Goal: Task Accomplishment & Management: Complete application form

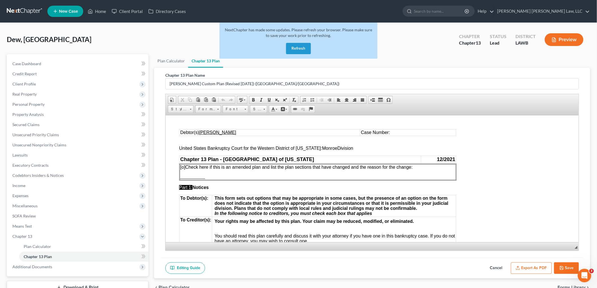
scroll to position [188, 0]
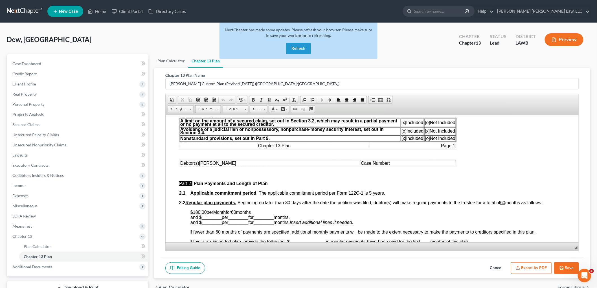
click at [26, 12] on link at bounding box center [25, 11] width 36 height 10
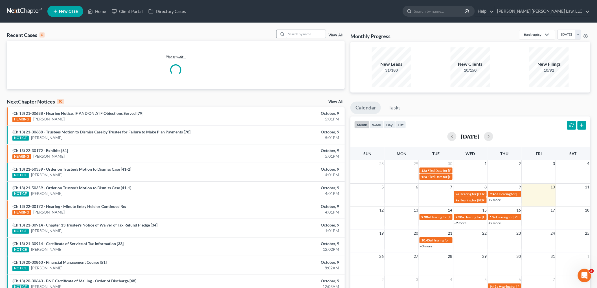
click at [296, 33] on input "search" at bounding box center [305, 34] width 39 height 8
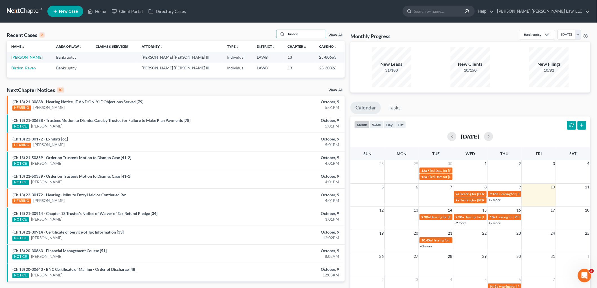
type input "birdon"
click at [24, 57] on link "[PERSON_NAME]" at bounding box center [26, 57] width 31 height 5
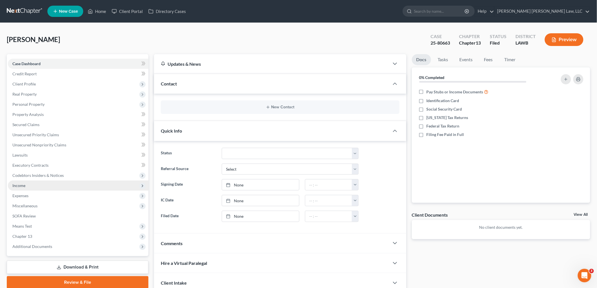
click at [43, 184] on span "Income" at bounding box center [78, 185] width 140 height 10
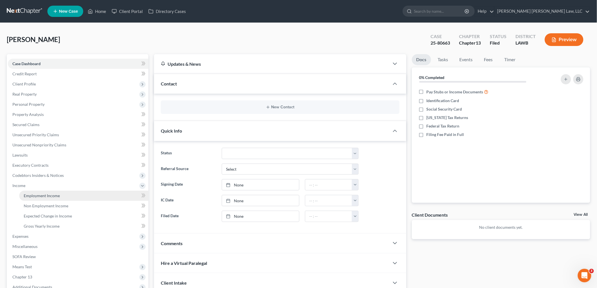
click at [47, 195] on span "Employment Income" at bounding box center [42, 195] width 36 height 5
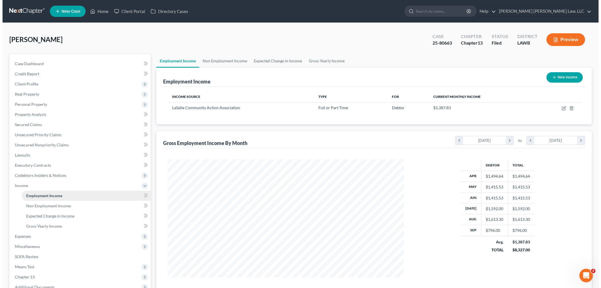
scroll to position [118, 248]
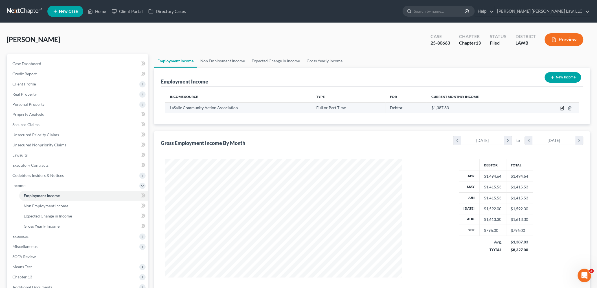
click at [560, 107] on icon "button" at bounding box center [561, 108] width 3 height 3
select select "0"
select select "19"
select select "1"
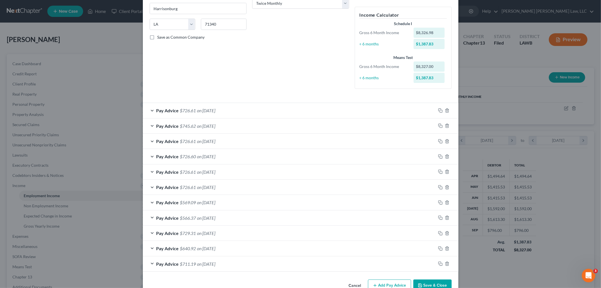
scroll to position [113, 0]
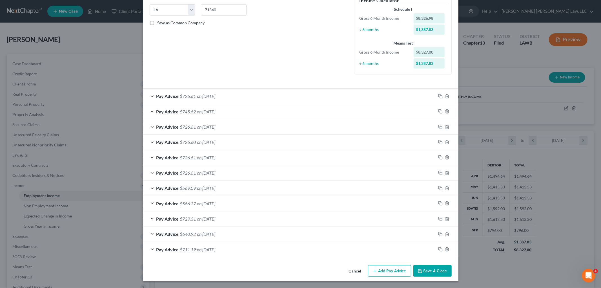
click at [395, 274] on button "Add Pay Advice" at bounding box center [389, 271] width 43 height 12
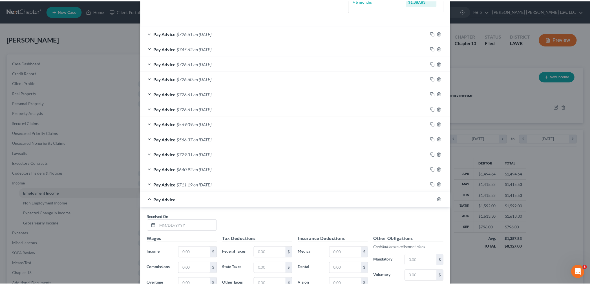
scroll to position [269, 0]
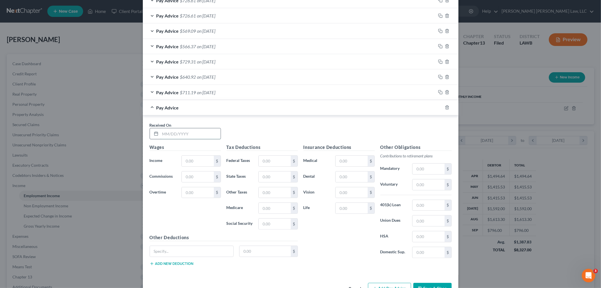
click at [201, 135] on input "text" at bounding box center [190, 133] width 60 height 11
type input "09/20/2025"
type input "796.00"
click at [272, 178] on input "text" at bounding box center [275, 176] width 32 height 11
type input "8.50"
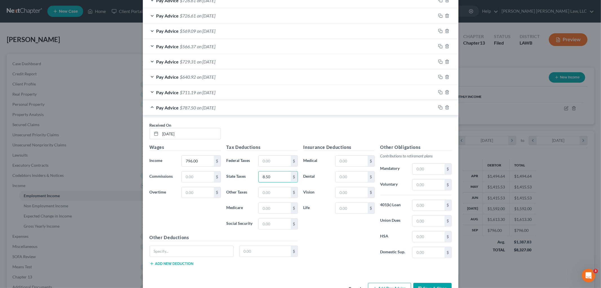
scroll to position [119, 250]
click at [276, 156] on input "text" at bounding box center [275, 161] width 32 height 11
type input "0.00"
type input "11.54"
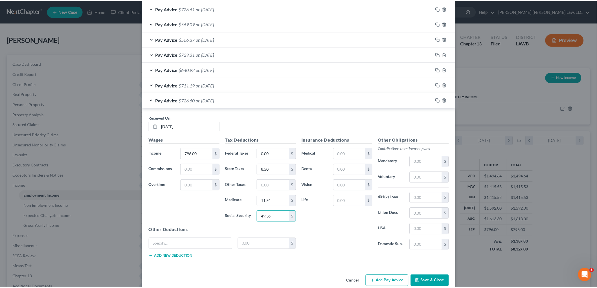
scroll to position [288, 0]
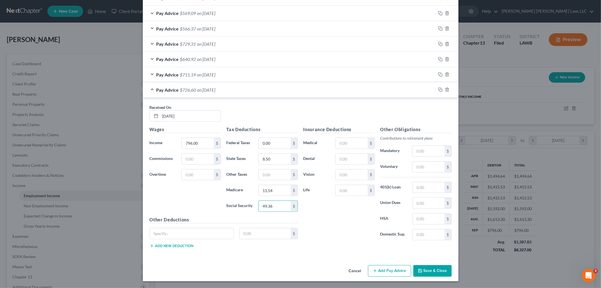
type input "49.36"
click at [426, 266] on button "Save & Close" at bounding box center [433, 271] width 38 height 12
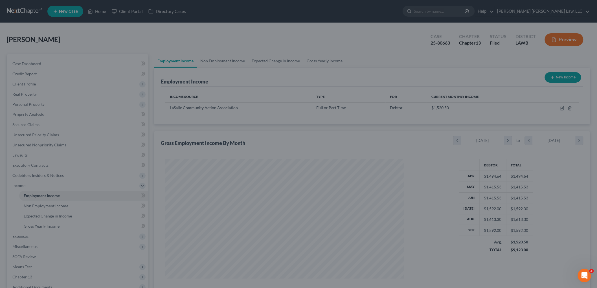
scroll to position [281856, 281726]
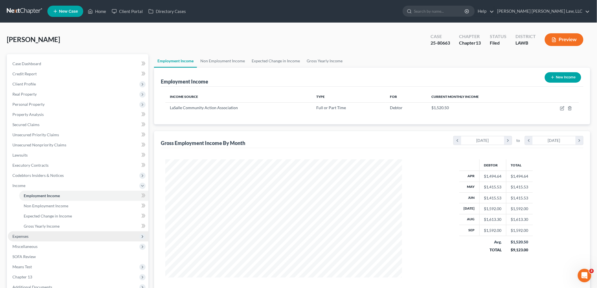
click at [39, 238] on span "Expenses" at bounding box center [78, 236] width 140 height 10
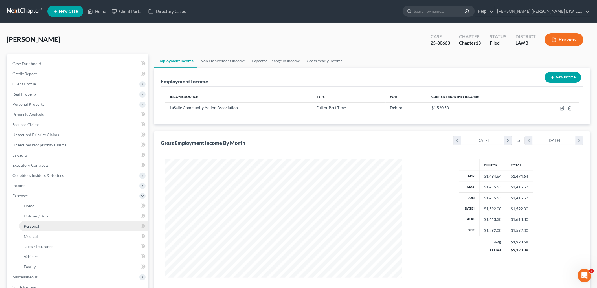
click at [45, 229] on link "Personal" at bounding box center [83, 226] width 129 height 10
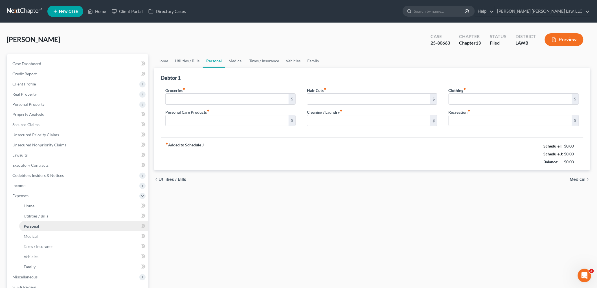
type input "240.00"
type input "50.00"
type input "0.00"
type input "50.00"
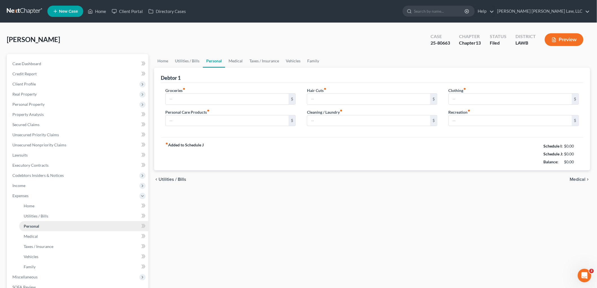
type input "0.00"
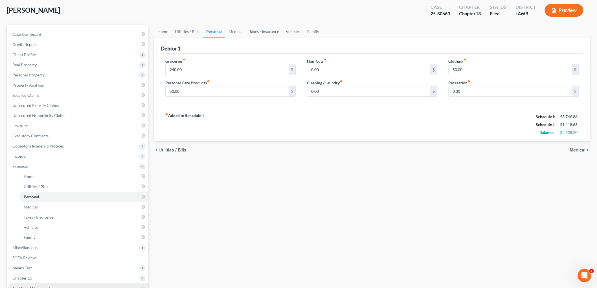
scroll to position [92, 0]
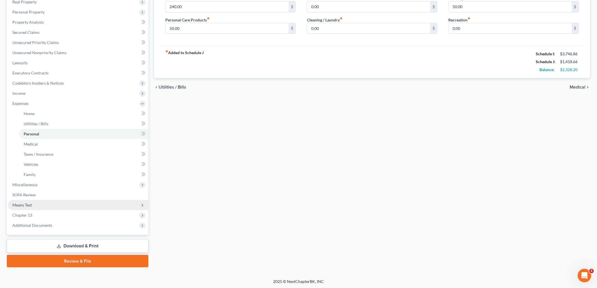
click at [57, 202] on span "Means Test" at bounding box center [78, 205] width 140 height 10
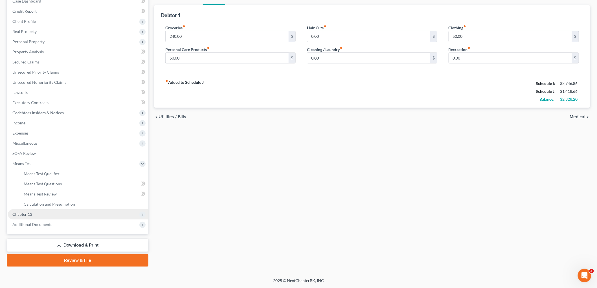
scroll to position [62, 0]
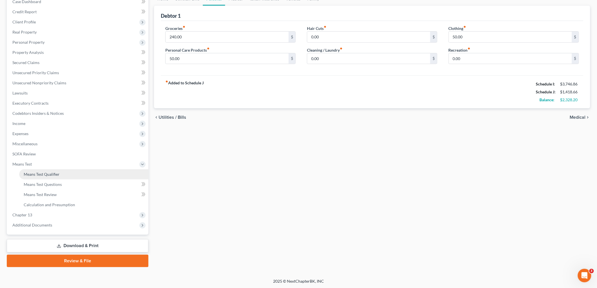
click at [51, 174] on span "Means Test Qualifier" at bounding box center [42, 174] width 36 height 5
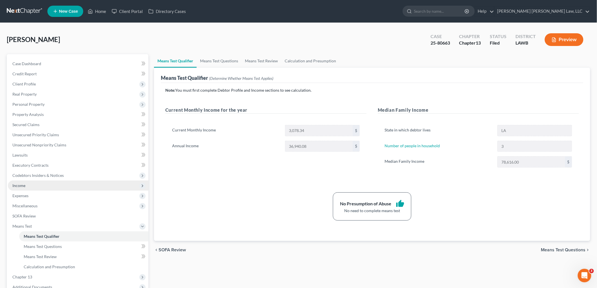
click at [37, 186] on span "Income" at bounding box center [78, 185] width 140 height 10
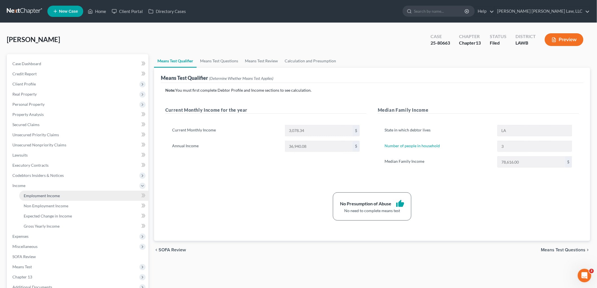
click at [37, 195] on span "Employment Income" at bounding box center [42, 195] width 36 height 5
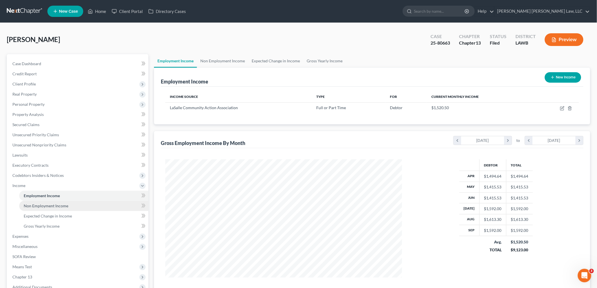
scroll to position [118, 248]
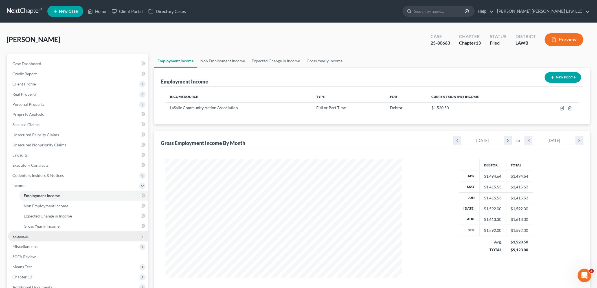
click at [26, 232] on span "Expenses" at bounding box center [78, 236] width 140 height 10
click at [30, 236] on span "Medical" at bounding box center [31, 236] width 14 height 5
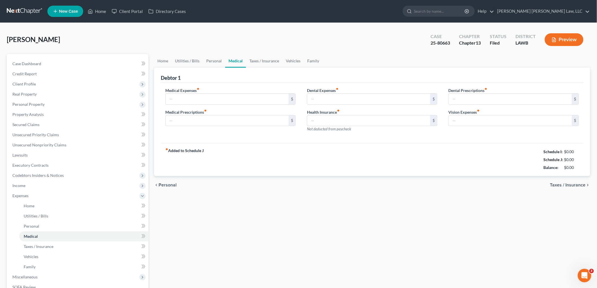
type input "0.00"
type input "7.00"
type input "0.00"
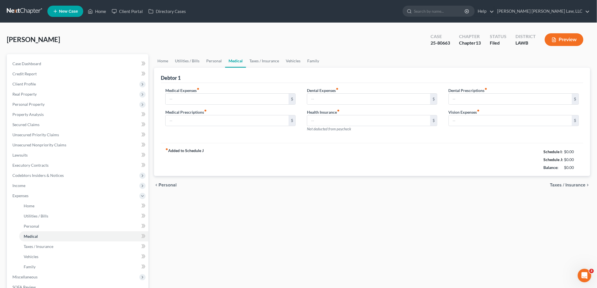
type input "0.00"
click at [211, 61] on link "Personal" at bounding box center [214, 61] width 22 height 14
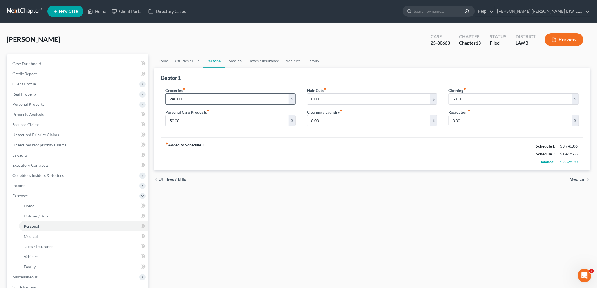
click at [215, 99] on input "240.00" at bounding box center [227, 99] width 123 height 11
click at [32, 86] on span "Client Profile" at bounding box center [78, 84] width 140 height 10
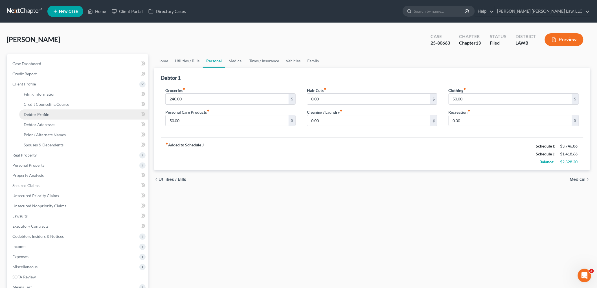
click at [35, 114] on span "Debtor Profile" at bounding box center [36, 114] width 25 height 5
select select "4"
select select "2"
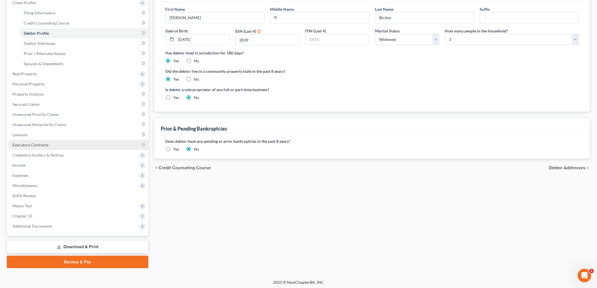
scroll to position [82, 0]
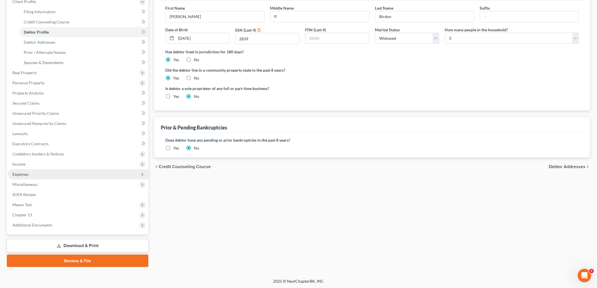
click at [27, 176] on span "Expenses" at bounding box center [20, 174] width 16 height 5
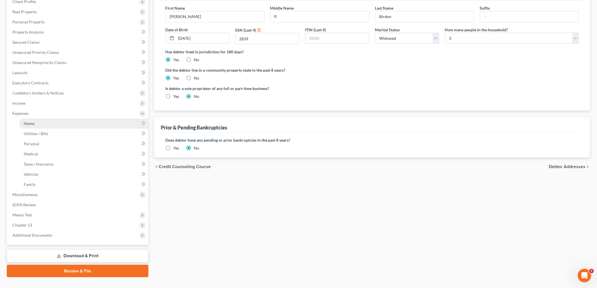
click at [38, 124] on link "Home" at bounding box center [83, 123] width 129 height 10
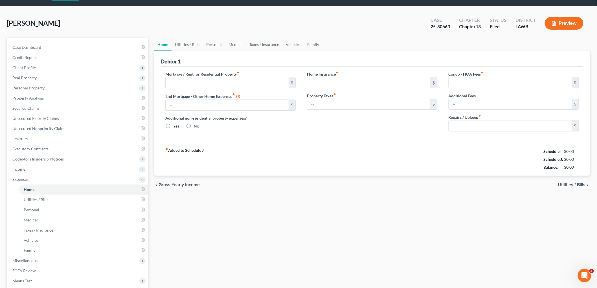
type input "0.00"
radio input "true"
type input "0.00"
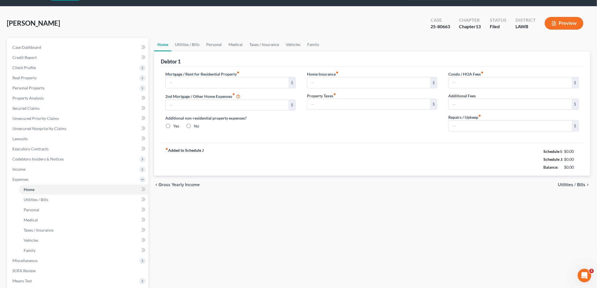
type input "0.00"
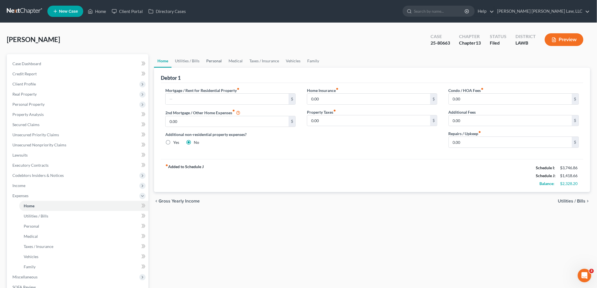
click at [214, 59] on link "Personal" at bounding box center [214, 61] width 22 height 14
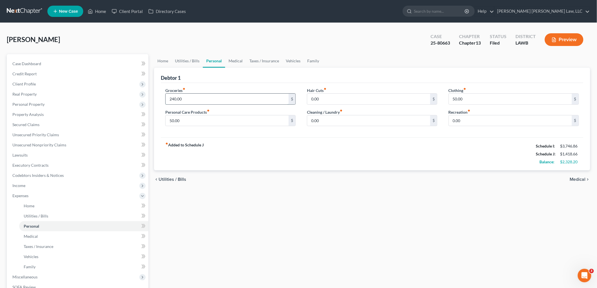
click at [198, 96] on input "240.00" at bounding box center [227, 99] width 123 height 11
type input "1"
click at [460, 94] on input "50.00" at bounding box center [510, 99] width 123 height 11
type input "188.00"
click at [201, 102] on input "text" at bounding box center [227, 99] width 123 height 11
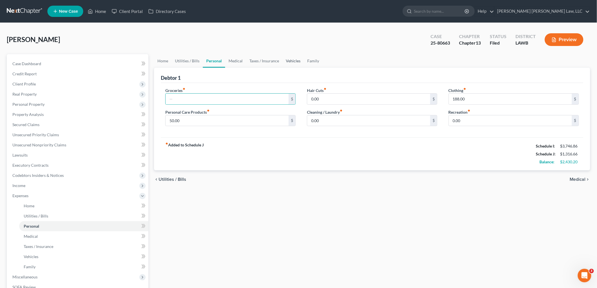
click at [290, 59] on link "Vehicles" at bounding box center [292, 61] width 21 height 14
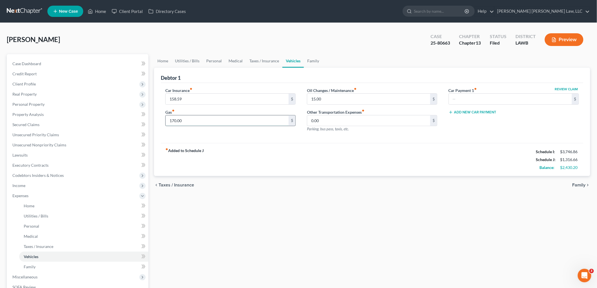
click at [193, 123] on input "170.00" at bounding box center [227, 120] width 123 height 11
type input "200.00"
click at [211, 58] on link "Personal" at bounding box center [214, 61] width 22 height 14
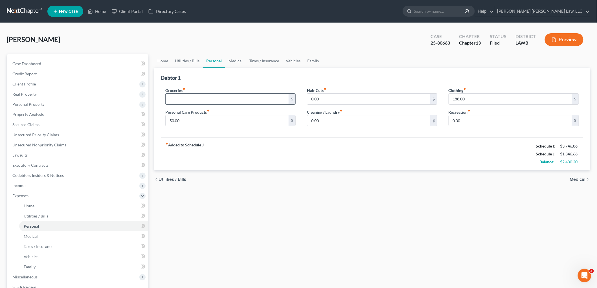
click at [202, 97] on input "text" at bounding box center [227, 99] width 123 height 11
type input "300.00"
click at [238, 64] on link "Medical" at bounding box center [235, 61] width 21 height 14
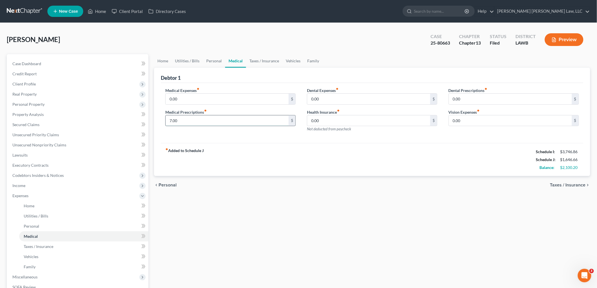
click at [201, 120] on input "7.00" at bounding box center [227, 120] width 123 height 11
type input "21.00"
click at [193, 61] on link "Utilities / Bills" at bounding box center [186, 61] width 31 height 14
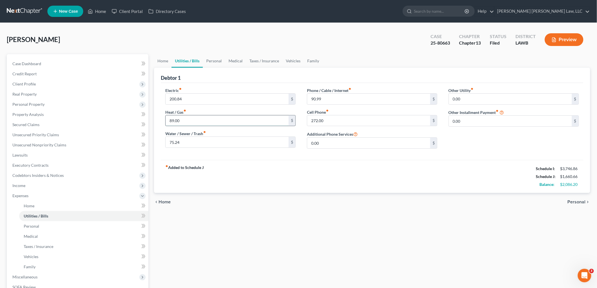
click at [229, 123] on input "89.00" at bounding box center [227, 120] width 123 height 11
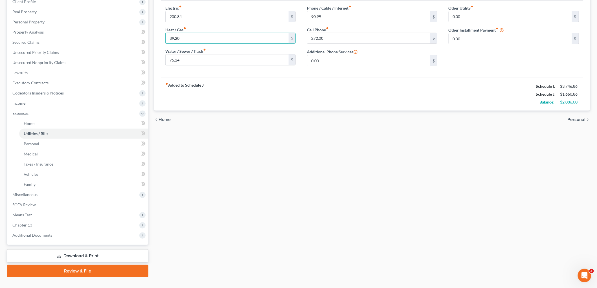
scroll to position [92, 0]
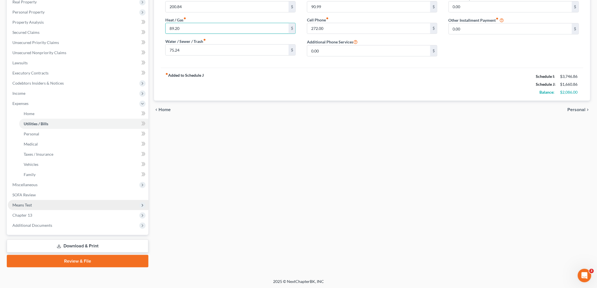
type input "89.20"
click at [29, 204] on span "Means Test" at bounding box center [21, 204] width 19 height 5
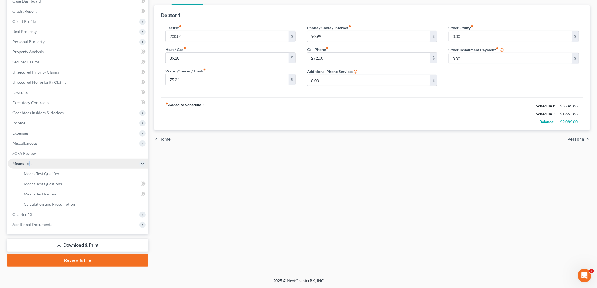
scroll to position [62, 0]
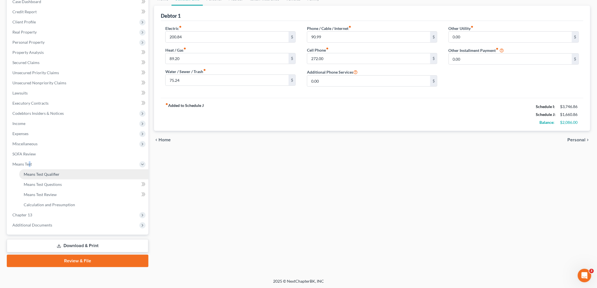
click at [38, 174] on span "Means Test Qualifier" at bounding box center [42, 174] width 36 height 5
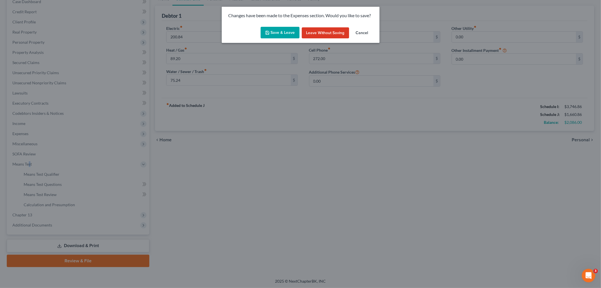
drag, startPoint x: 275, startPoint y: 33, endPoint x: 272, endPoint y: 32, distance: 3.1
click at [275, 33] on button "Save & Leave" at bounding box center [280, 33] width 39 height 12
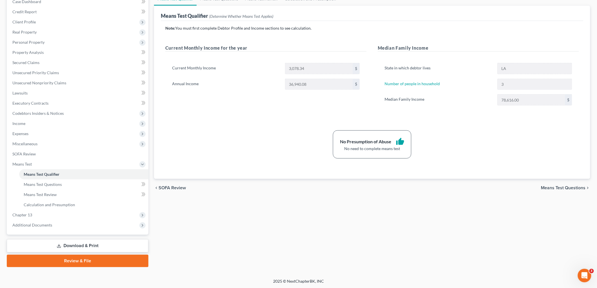
click at [72, 244] on link "Download & Print" at bounding box center [78, 245] width 142 height 13
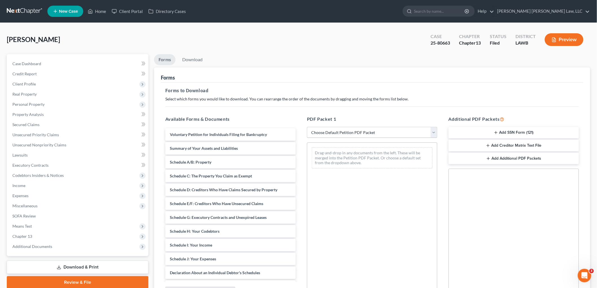
click at [335, 133] on select "Choose Default Petition PDF Packet Complete Bankruptcy Petition (all forms and …" at bounding box center [372, 132] width 130 height 11
select select "2"
click at [307, 127] on select "Choose Default Petition PDF Packet Complete Bankruptcy Petition (all forms and …" at bounding box center [372, 132] width 130 height 11
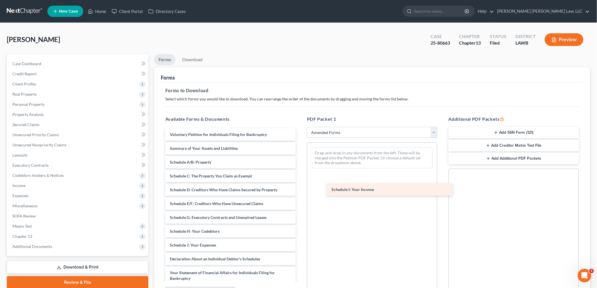
drag, startPoint x: 184, startPoint y: 244, endPoint x: 346, endPoint y: 189, distance: 171.3
click at [300, 189] on div "Schedule I: Your Income Voluntary Petition for Individuals Filing for Bankruptc…" at bounding box center [230, 243] width 139 height 231
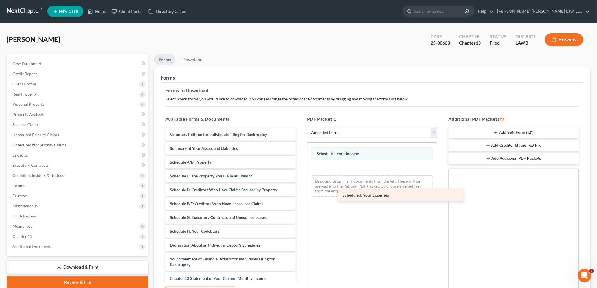
drag, startPoint x: 187, startPoint y: 243, endPoint x: 360, endPoint y: 193, distance: 179.6
click at [300, 193] on div "Schedule J: Your Expenses Voluntary Petition for Individuals Filing for Bankrup…" at bounding box center [230, 236] width 139 height 217
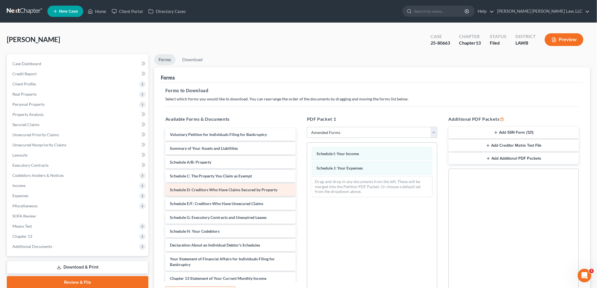
click at [198, 188] on div "Voluntary Petition for Individuals Filing for Bankruptcy Summary of Your Assets…" at bounding box center [230, 236] width 139 height 217
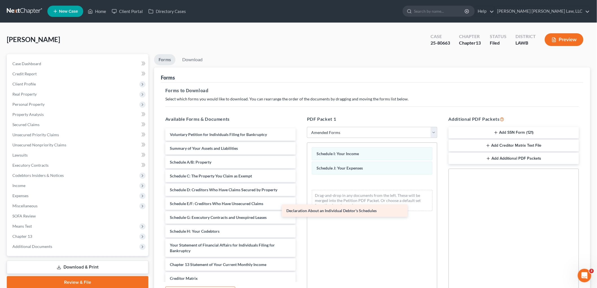
drag, startPoint x: 211, startPoint y: 246, endPoint x: 330, endPoint y: 212, distance: 124.1
click at [300, 212] on div "Declaration About an Individual Debtor's Schedules Voluntary Petition for Indiv…" at bounding box center [230, 229] width 139 height 203
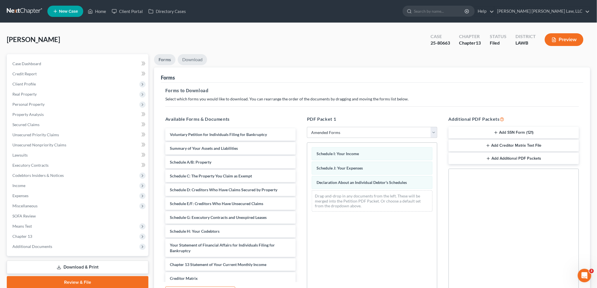
click at [186, 59] on link "Download" at bounding box center [192, 59] width 29 height 11
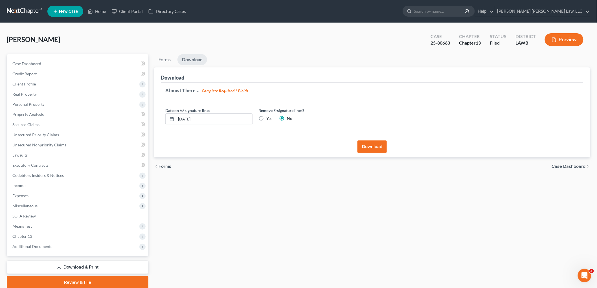
click at [373, 146] on button "Download" at bounding box center [371, 146] width 29 height 12
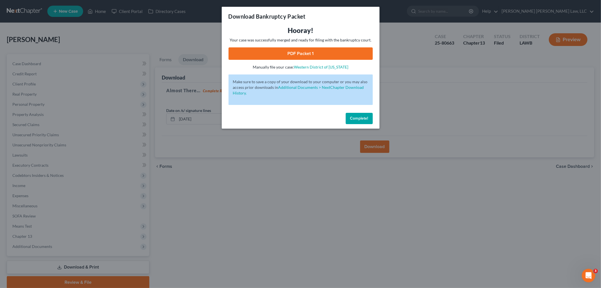
click at [316, 54] on link "PDF Packet 1" at bounding box center [301, 53] width 144 height 12
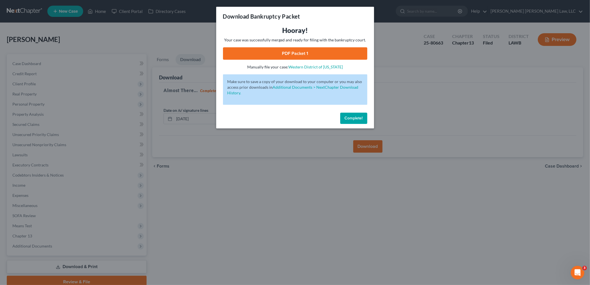
click at [352, 120] on span "Complete!" at bounding box center [354, 118] width 18 height 5
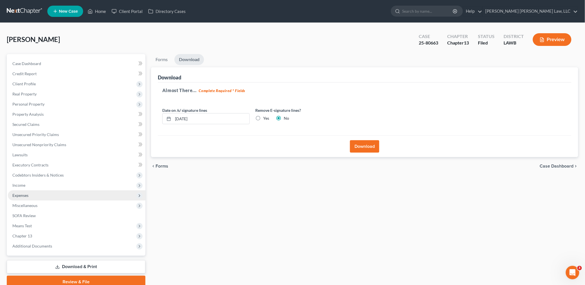
click at [43, 196] on span "Expenses" at bounding box center [77, 196] width 138 height 10
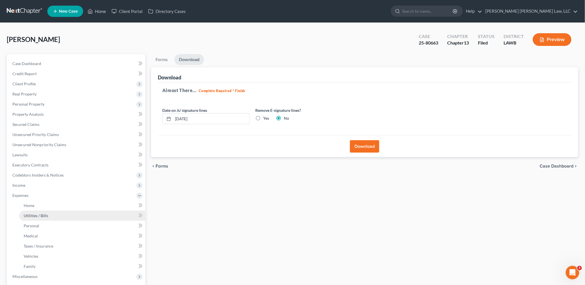
click at [40, 218] on span "Utilities / Bills" at bounding box center [36, 215] width 25 height 5
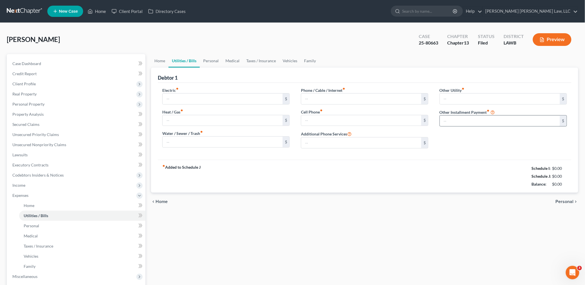
type input "200.84"
type input "89.20"
type input "75.24"
type input "90.99"
type input "272.00"
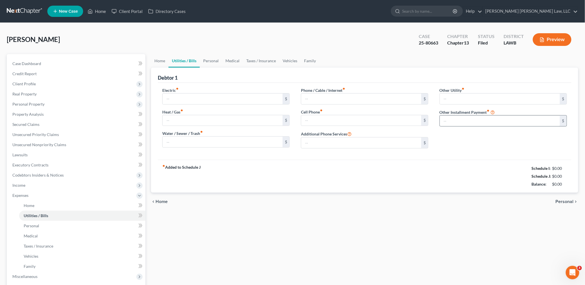
type input "0.00"
drag, startPoint x: 568, startPoint y: 168, endPoint x: 551, endPoint y: 169, distance: 16.4
click at [551, 169] on div "$3,746.86" at bounding box center [558, 169] width 24 height 6
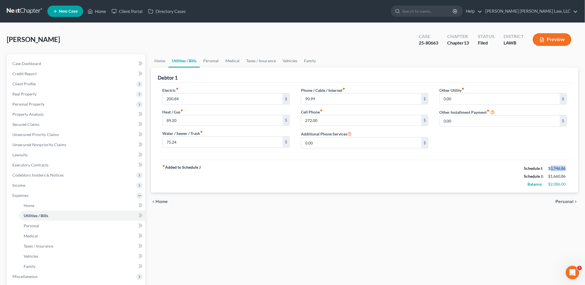
copy div "3,746.86"
click at [568, 173] on div "Schedule J: $1,660.86" at bounding box center [546, 177] width 48 height 8
drag, startPoint x: 568, startPoint y: 176, endPoint x: 552, endPoint y: 180, distance: 16.9
click at [552, 180] on div "Schedule J: $1,660.86" at bounding box center [546, 177] width 48 height 8
copy div "1,660.86"
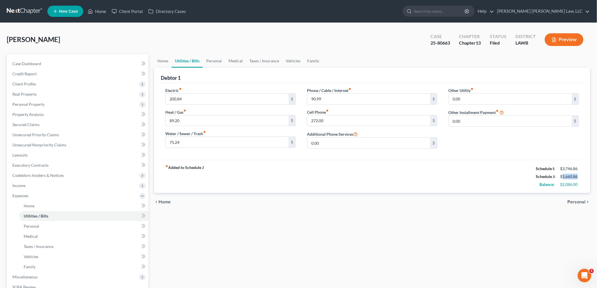
click at [21, 8] on link at bounding box center [25, 11] width 36 height 10
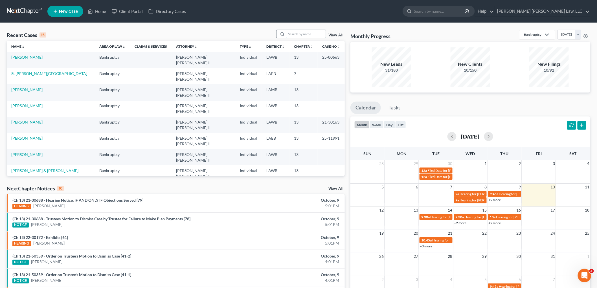
click at [297, 34] on input "search" at bounding box center [305, 34] width 39 height 8
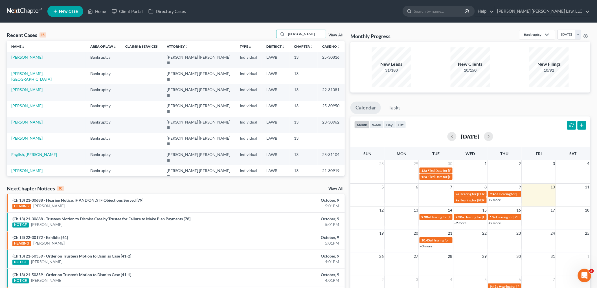
type input "davis"
click at [23, 71] on link "[PERSON_NAME], [GEOGRAPHIC_DATA]" at bounding box center [31, 76] width 40 height 10
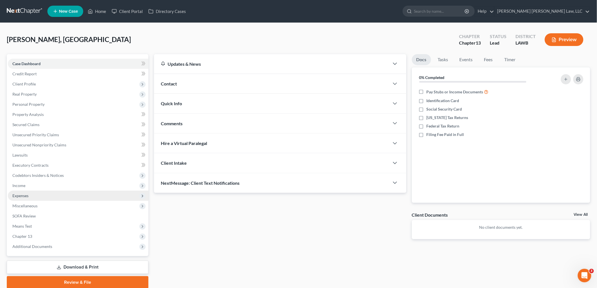
click at [29, 196] on span "Expenses" at bounding box center [78, 196] width 140 height 10
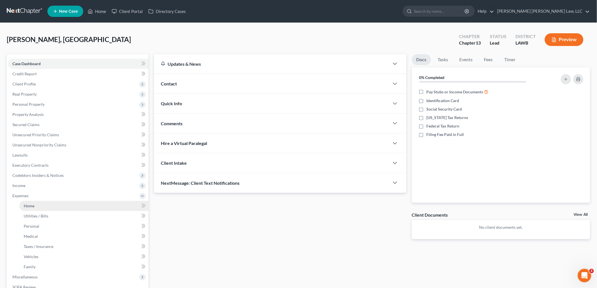
click at [35, 204] on link "Home" at bounding box center [83, 206] width 129 height 10
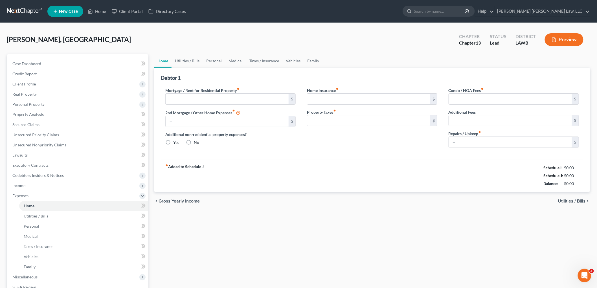
type input "0.00"
radio input "true"
type input "0.00"
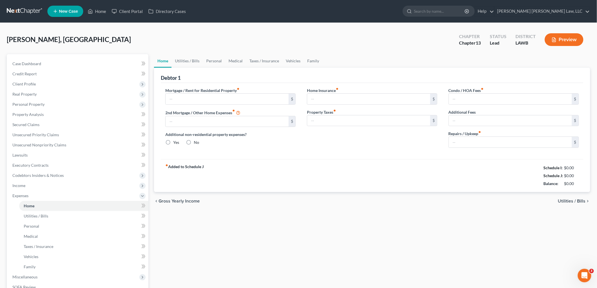
type input "0.00"
click at [266, 218] on div "Home Utilities / Bills Personal Medical Taxes / Insurance Vehicles Family Debto…" at bounding box center [372, 206] width 442 height 305
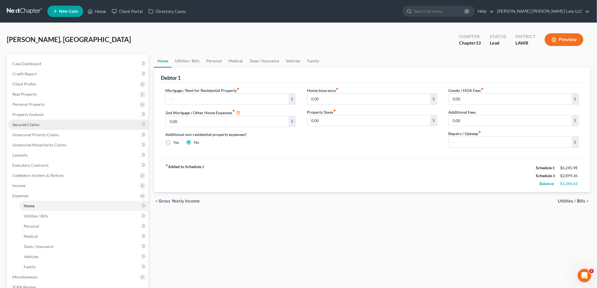
click at [70, 126] on link "Secured Claims" at bounding box center [78, 125] width 140 height 10
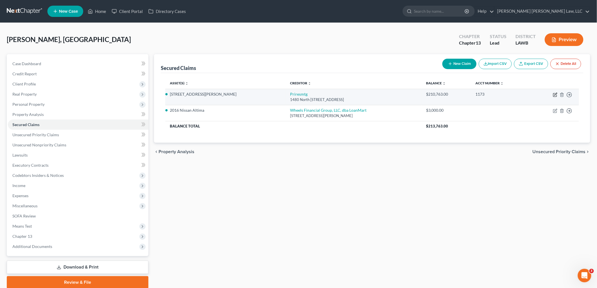
click at [554, 92] on icon "button" at bounding box center [555, 94] width 5 height 5
select select "46"
select select "0"
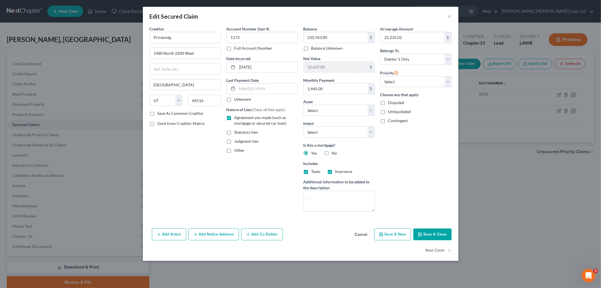
click at [430, 233] on button "Save & Close" at bounding box center [433, 234] width 38 height 12
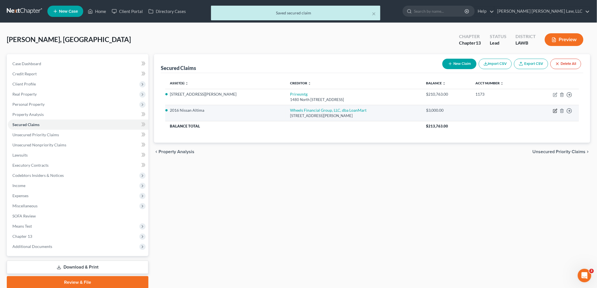
click at [555, 112] on icon "button" at bounding box center [555, 111] width 5 height 5
select select "4"
select select "0"
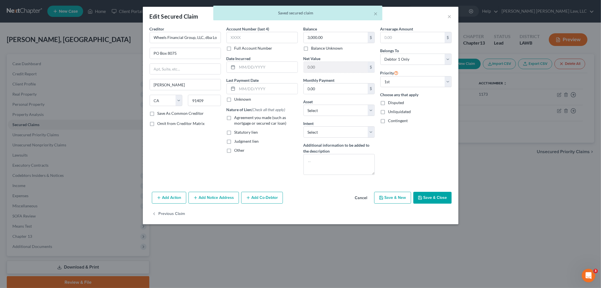
click at [235, 119] on label "Agreement you made (such as mortgage or secured car loan)" at bounding box center [266, 120] width 63 height 11
click at [237, 118] on input "Agreement you made (such as mortgage or secured car loan)" at bounding box center [239, 117] width 4 height 4
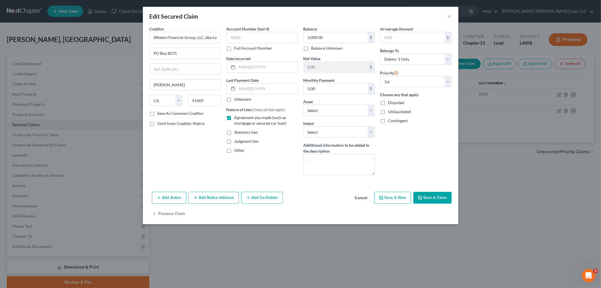
click at [235, 119] on label "Agreement you made (such as mortgage or secured car loan)" at bounding box center [266, 120] width 63 height 11
click at [237, 118] on input "Agreement you made (such as mortgage or secured car loan)" at bounding box center [239, 117] width 4 height 4
checkbox input "false"
click at [422, 197] on icon "button" at bounding box center [420, 197] width 5 height 5
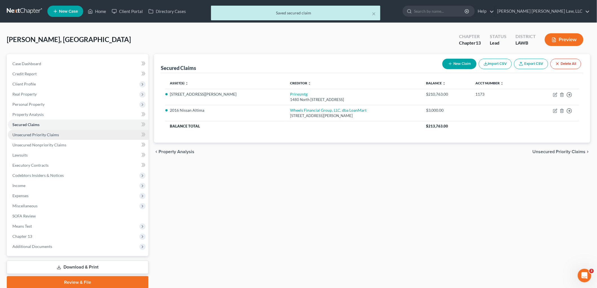
click at [44, 134] on span "Unsecured Priority Claims" at bounding box center [35, 134] width 47 height 5
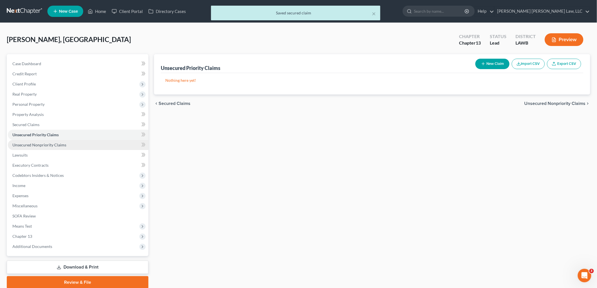
click at [54, 143] on span "Unsecured Nonpriority Claims" at bounding box center [39, 144] width 54 height 5
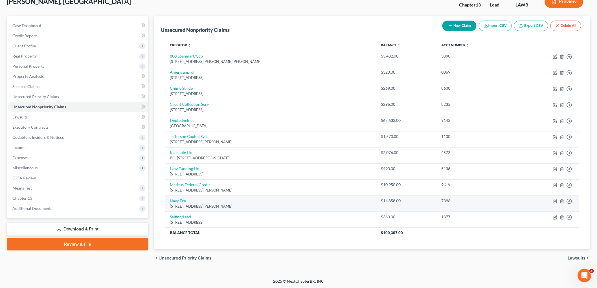
scroll to position [39, 0]
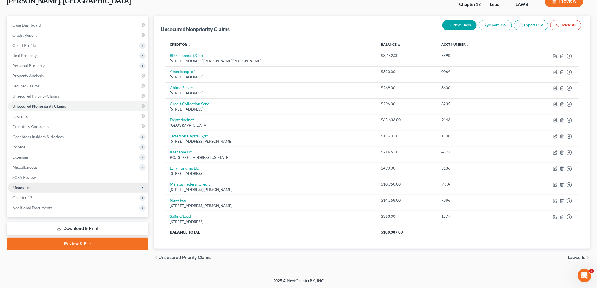
click at [40, 186] on span "Means Test" at bounding box center [78, 187] width 140 height 10
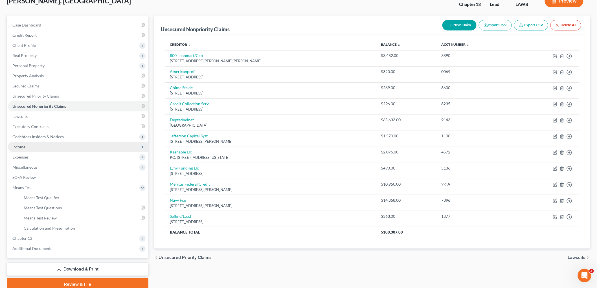
click at [24, 146] on span "Income" at bounding box center [18, 146] width 13 height 5
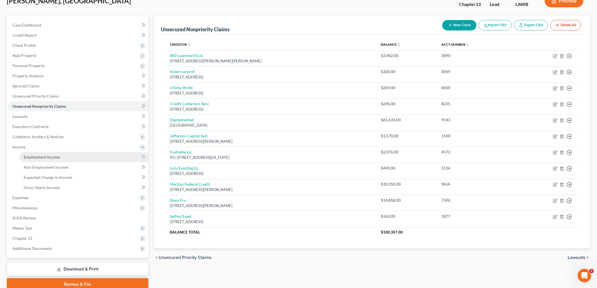
click at [34, 153] on link "Employment Income" at bounding box center [83, 157] width 129 height 10
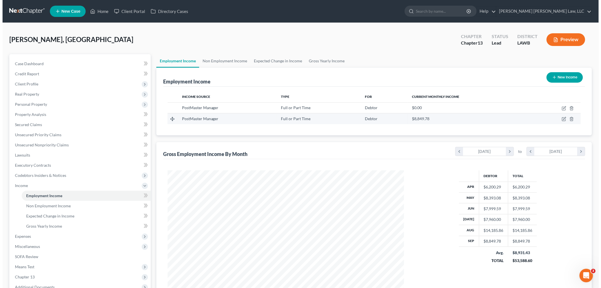
scroll to position [118, 248]
click at [562, 118] on icon "button" at bounding box center [562, 119] width 5 height 5
select select "0"
select select "19"
select select "0"
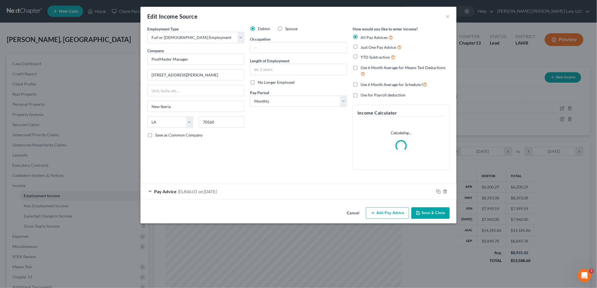
scroll to position [119, 250]
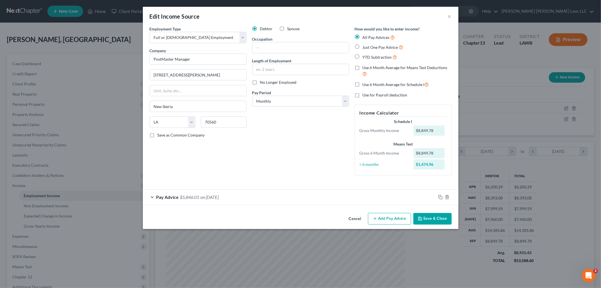
click at [443, 219] on button "Save & Close" at bounding box center [433, 219] width 38 height 12
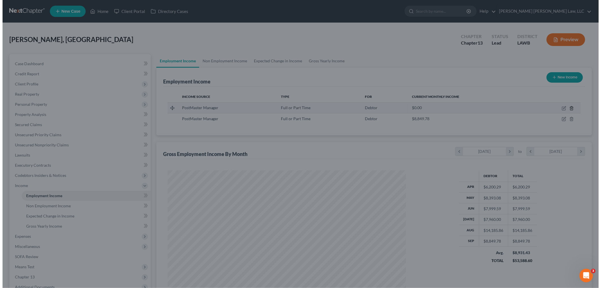
scroll to position [281856, 281726]
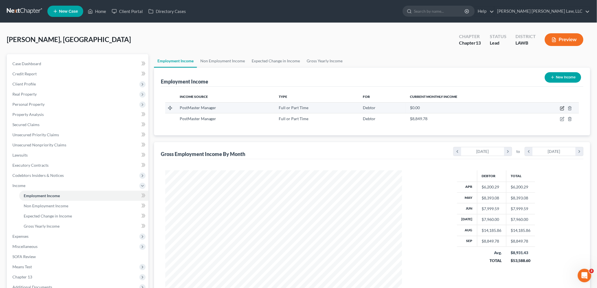
click at [562, 109] on icon "button" at bounding box center [562, 108] width 5 height 5
select select "0"
select select "19"
select select "2"
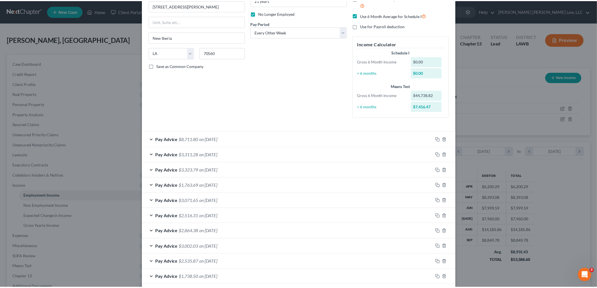
scroll to position [128, 0]
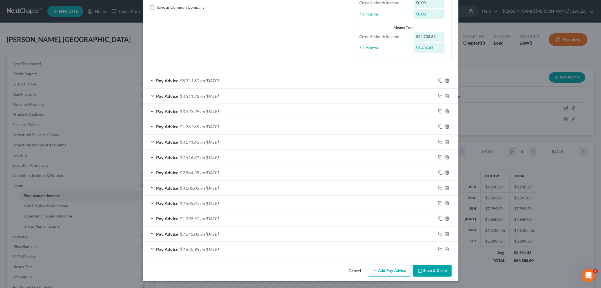
click at [429, 271] on button "Save & Close" at bounding box center [433, 271] width 38 height 12
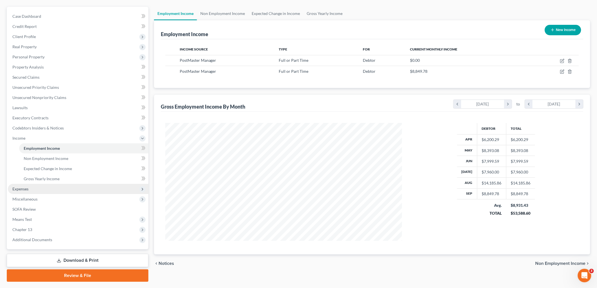
scroll to position [62, 0]
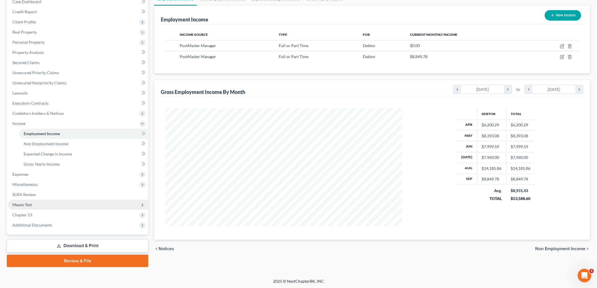
click at [46, 204] on span "Means Test" at bounding box center [78, 205] width 140 height 10
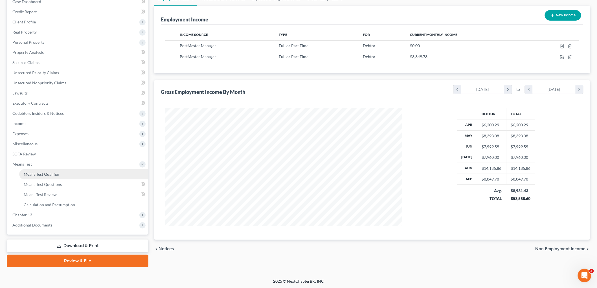
click at [59, 172] on span "Means Test Qualifier" at bounding box center [42, 174] width 36 height 5
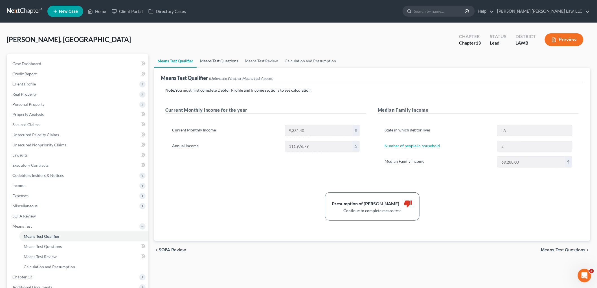
click at [221, 61] on link "Means Test Questions" at bounding box center [219, 61] width 45 height 14
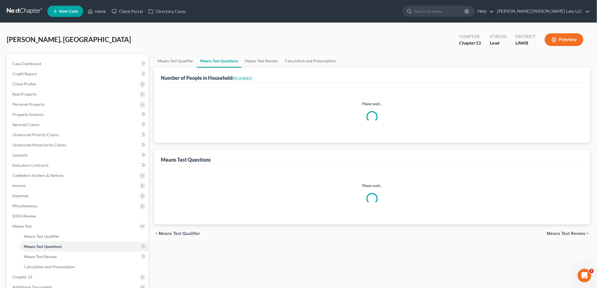
select select "0"
select select "60"
select select "1"
select select "60"
select select "2"
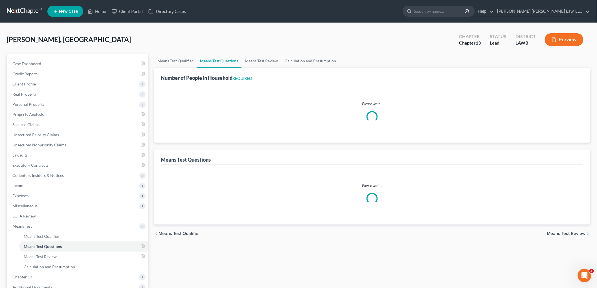
select select "1"
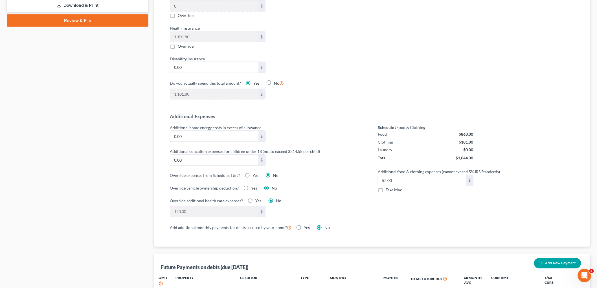
scroll to position [313, 0]
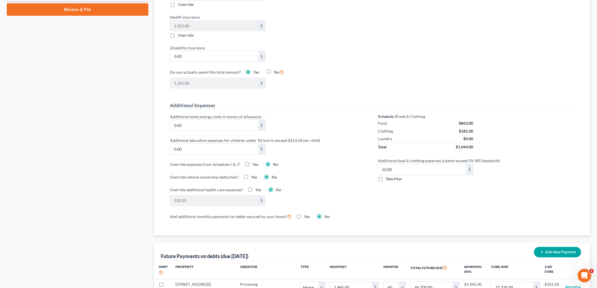
click at [385, 179] on label "Take Max" at bounding box center [393, 179] width 16 height 6
click at [388, 179] on input "Take Max" at bounding box center [390, 178] width 4 height 4
checkbox input "true"
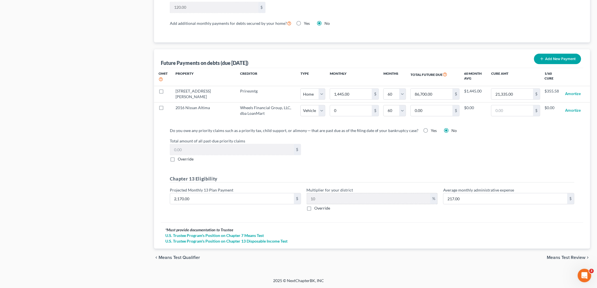
scroll to position [508, 0]
click at [558, 258] on span "Means Test Review" at bounding box center [566, 257] width 39 height 5
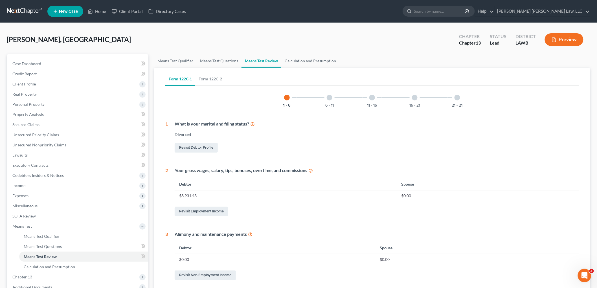
click at [463, 99] on div "21 - 21" at bounding box center [456, 97] width 19 height 19
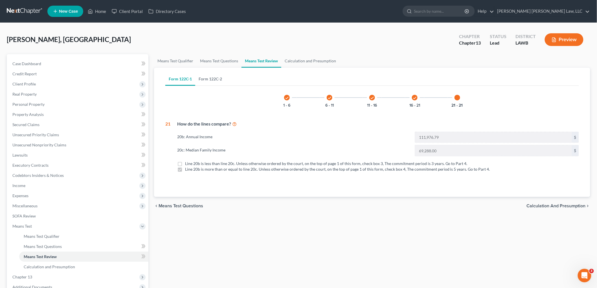
click at [219, 79] on link "Form 122C-2" at bounding box center [210, 79] width 30 height 14
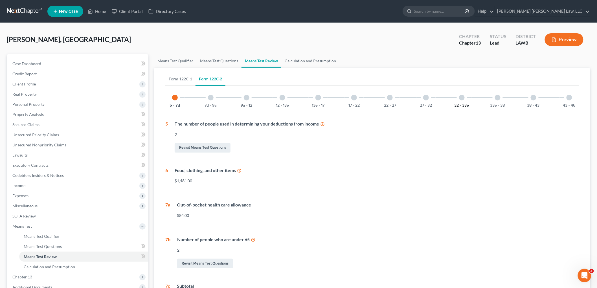
click at [464, 105] on button "32 - 33e" at bounding box center [461, 105] width 15 height 4
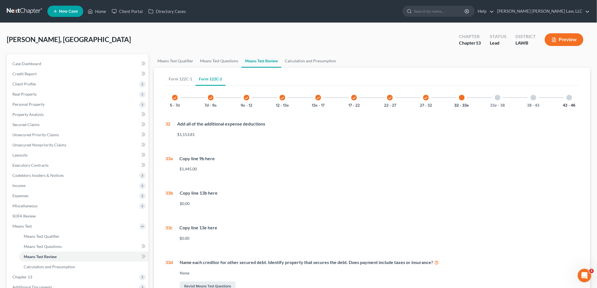
click at [563, 105] on button "43 - 46" at bounding box center [569, 105] width 12 height 4
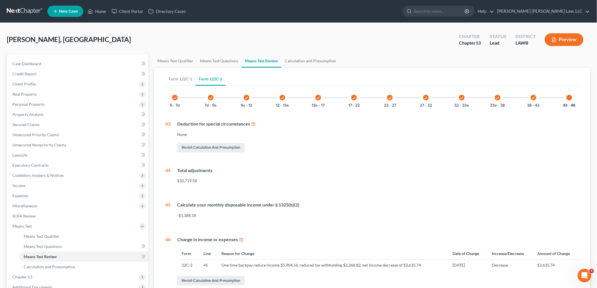
click at [308, 54] on div "Davis, Trashala Upgraded Chapter Chapter 13 Status Lead District LAWB Preview" at bounding box center [298, 42] width 583 height 25
click at [307, 59] on link "Calculation and Presumption" at bounding box center [310, 61] width 58 height 14
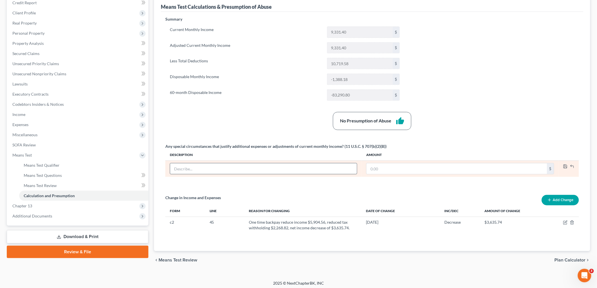
scroll to position [74, 0]
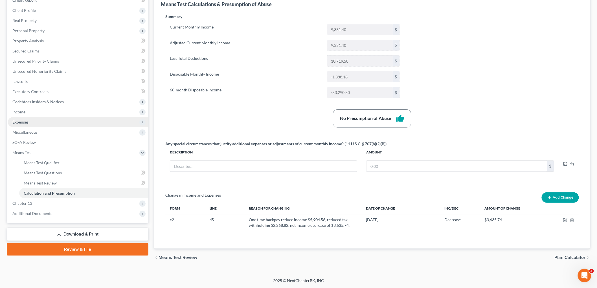
click at [46, 118] on span "Expenses" at bounding box center [78, 122] width 140 height 10
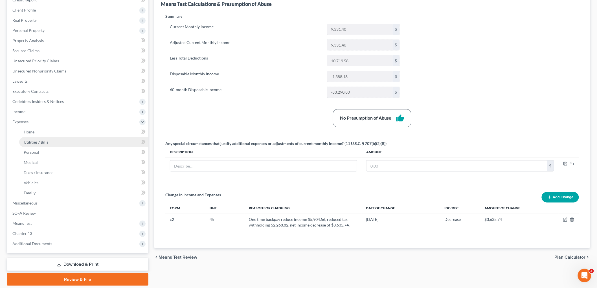
click at [45, 141] on span "Utilities / Bills" at bounding box center [36, 142] width 25 height 5
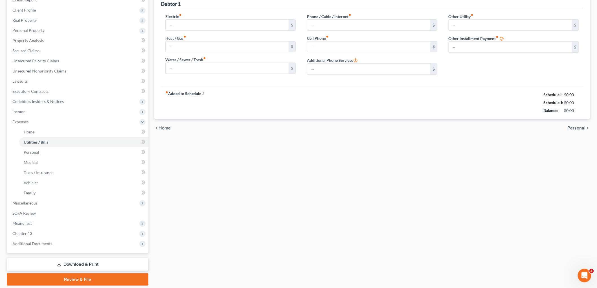
scroll to position [0, 0]
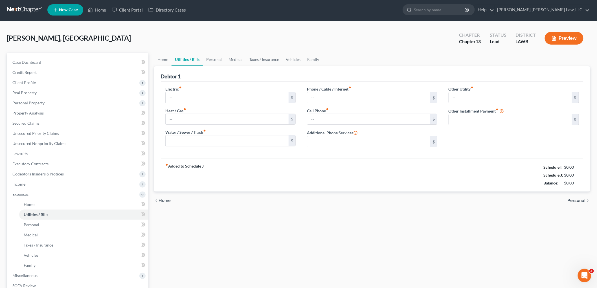
type input "300.36"
type input "0.00"
type input "100.00"
type input "300.00"
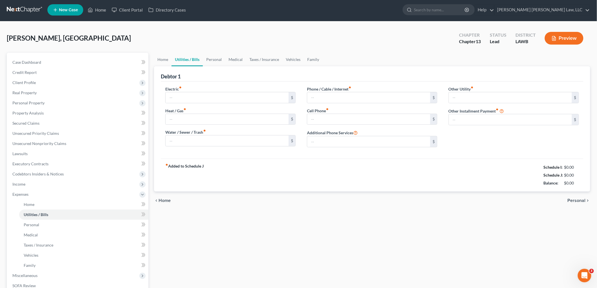
type input "0.00"
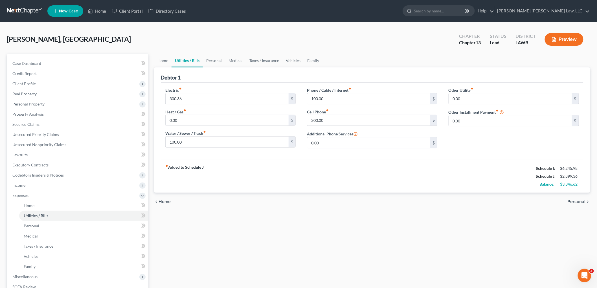
scroll to position [0, 0]
click at [215, 62] on link "Personal" at bounding box center [214, 61] width 22 height 14
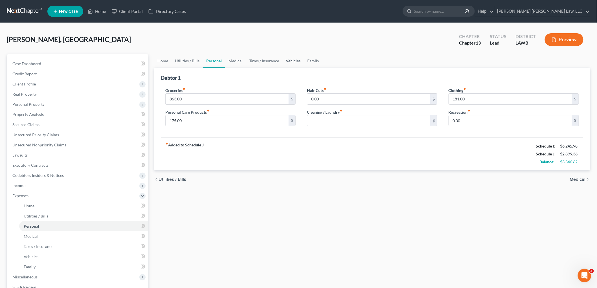
click at [291, 58] on link "Vehicles" at bounding box center [292, 61] width 21 height 14
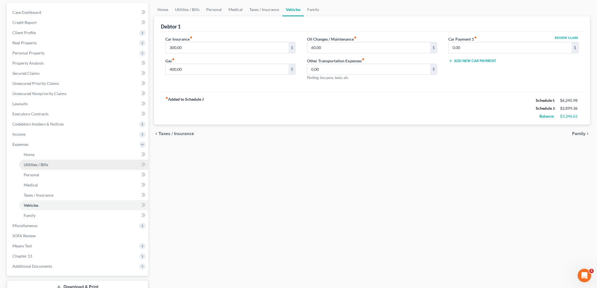
scroll to position [63, 0]
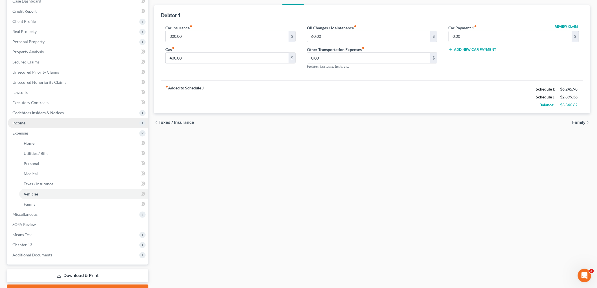
click at [36, 124] on span "Income" at bounding box center [78, 123] width 140 height 10
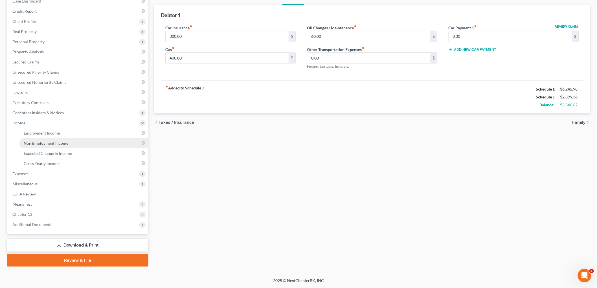
scroll to position [62, 0]
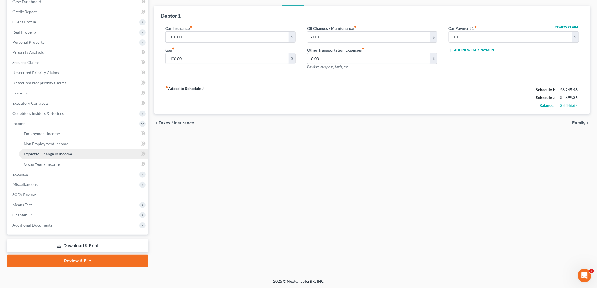
click at [48, 153] on span "Expected Change in Income" at bounding box center [48, 153] width 48 height 5
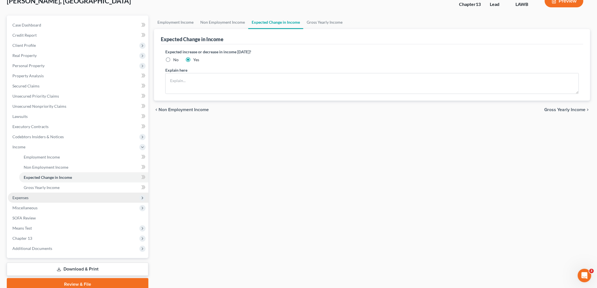
scroll to position [62, 0]
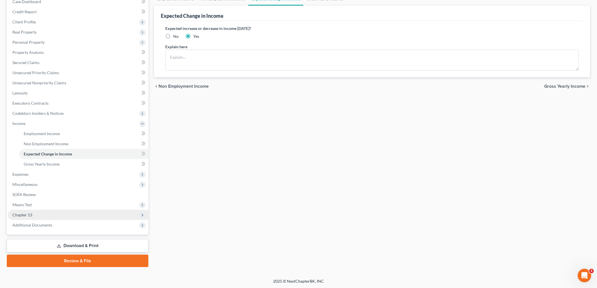
click at [45, 212] on span "Chapter 13" at bounding box center [78, 215] width 140 height 10
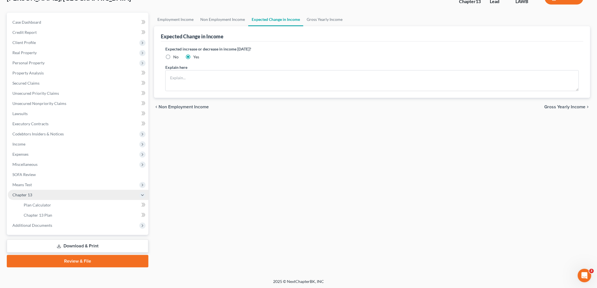
click at [43, 191] on span "Chapter 13" at bounding box center [78, 195] width 140 height 10
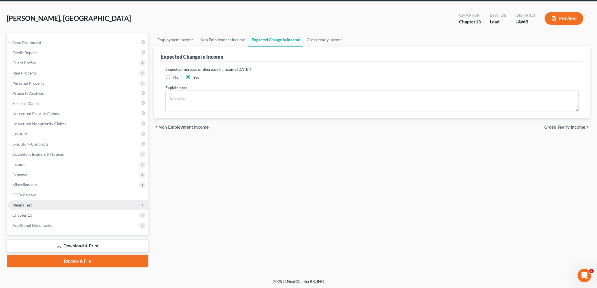
click at [42, 207] on span "Means Test" at bounding box center [78, 205] width 140 height 10
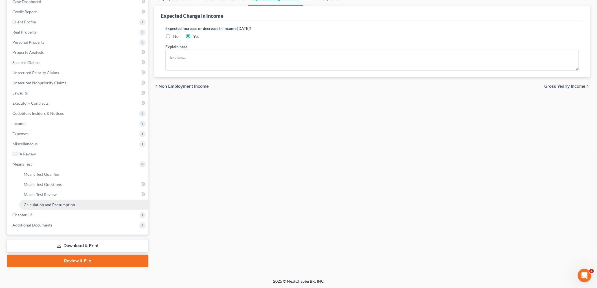
click at [43, 204] on span "Calculation and Presumption" at bounding box center [49, 204] width 51 height 5
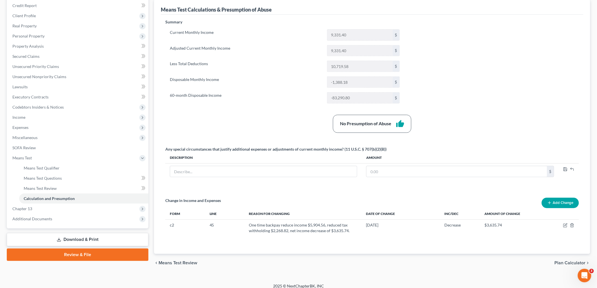
scroll to position [74, 0]
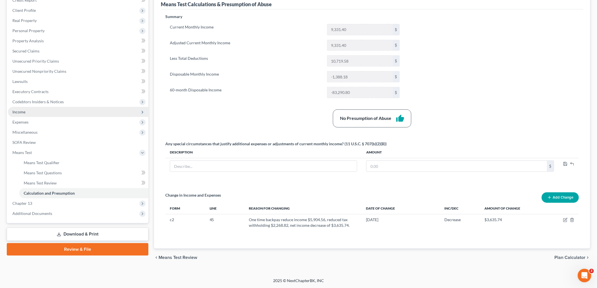
click at [29, 113] on span "Income" at bounding box center [78, 112] width 140 height 10
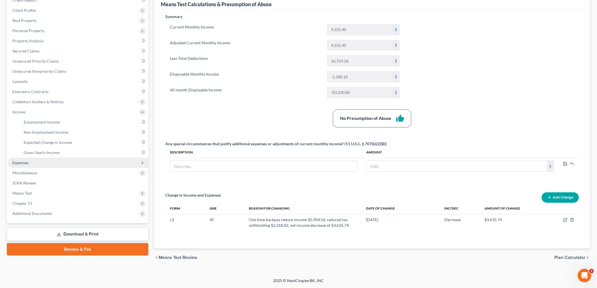
click at [33, 162] on span "Expenses" at bounding box center [78, 163] width 140 height 10
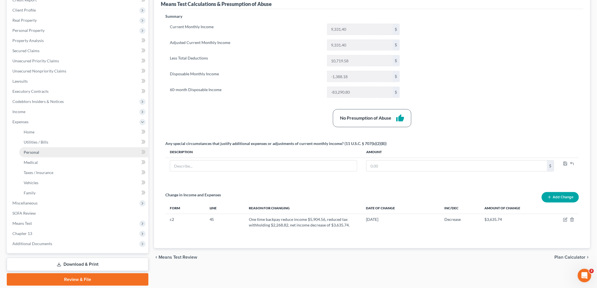
click at [39, 152] on link "Personal" at bounding box center [83, 152] width 129 height 10
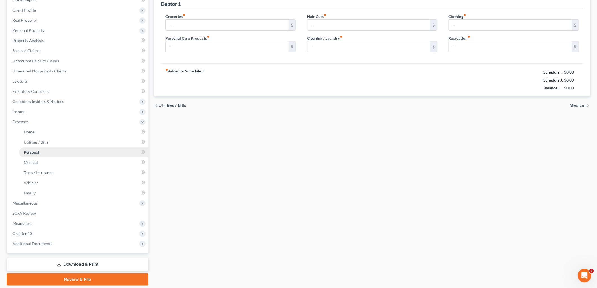
scroll to position [9, 0]
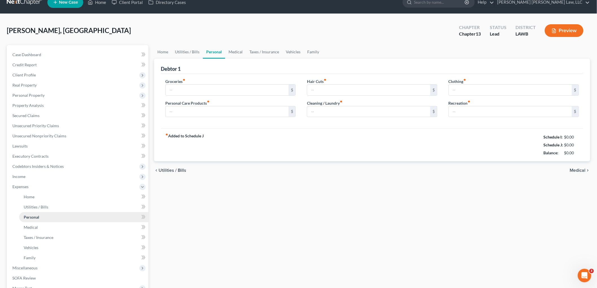
type input "863.00"
type input "175.00"
type input "0.00"
type input "181.00"
type input "0.00"
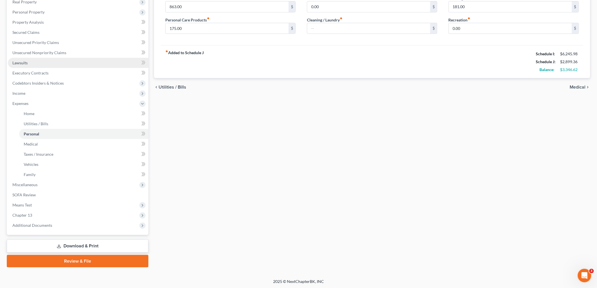
scroll to position [0, 0]
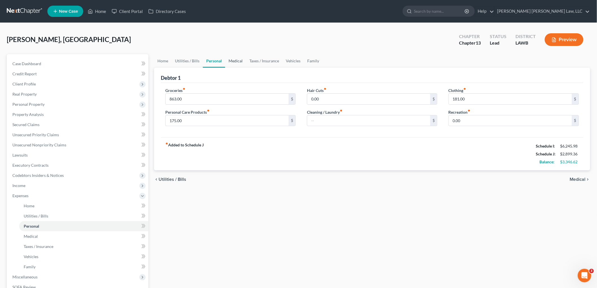
click at [232, 60] on link "Medical" at bounding box center [235, 61] width 21 height 14
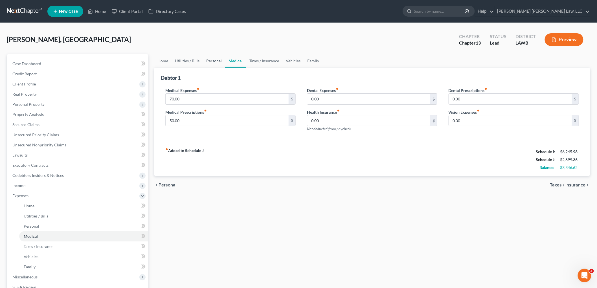
click at [209, 57] on link "Personal" at bounding box center [214, 61] width 22 height 14
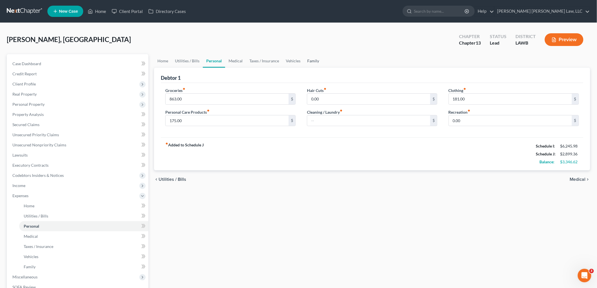
click at [312, 58] on link "Family" at bounding box center [313, 61] width 19 height 14
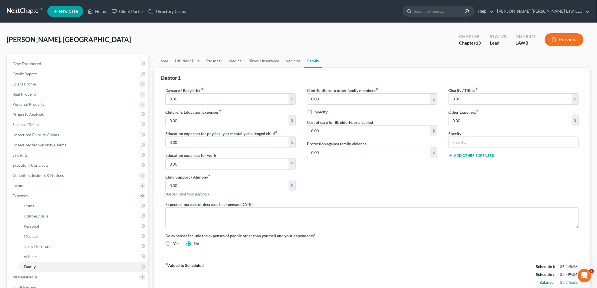
click at [219, 59] on link "Personal" at bounding box center [214, 61] width 22 height 14
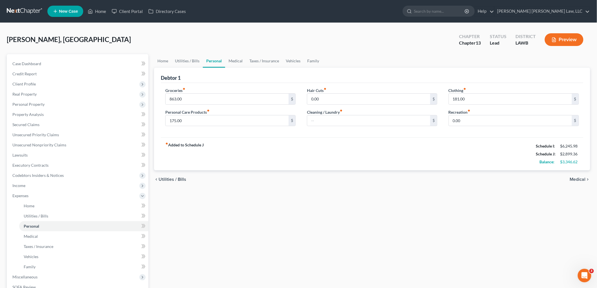
click at [21, 10] on link at bounding box center [25, 11] width 36 height 10
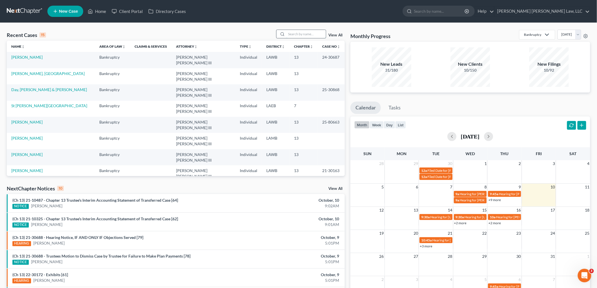
click at [297, 36] on input "search" at bounding box center [305, 34] width 39 height 8
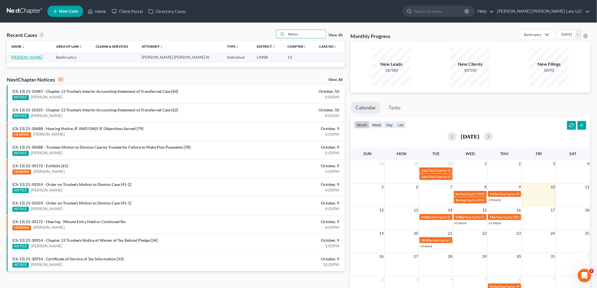
type input "tkenya"
click at [30, 55] on link "[PERSON_NAME]" at bounding box center [26, 57] width 31 height 5
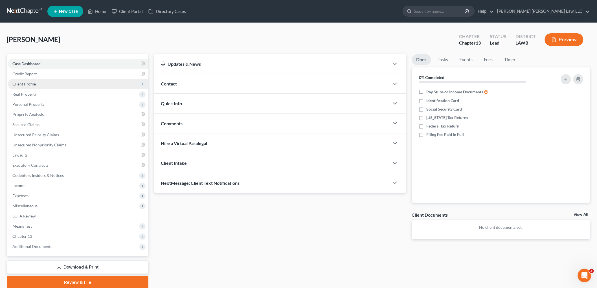
click at [35, 80] on span "Client Profile" at bounding box center [78, 84] width 140 height 10
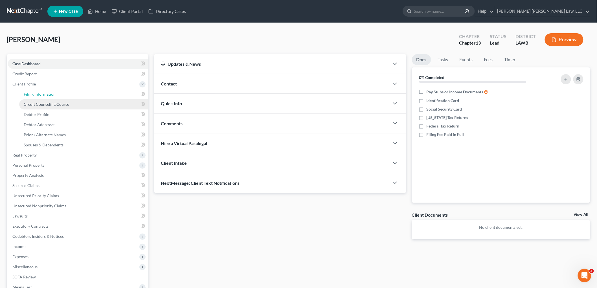
drag, startPoint x: 41, startPoint y: 93, endPoint x: 40, endPoint y: 103, distance: 9.7
click at [41, 94] on span "Filing Information" at bounding box center [40, 94] width 32 height 5
select select "1"
select select "0"
select select "3"
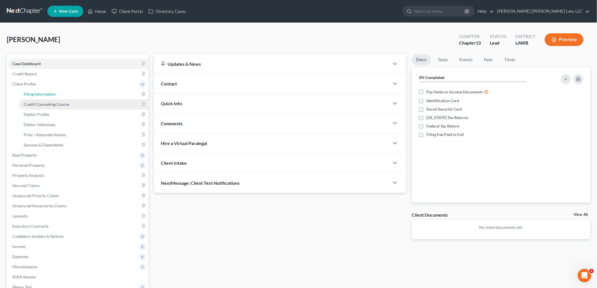
select select "19"
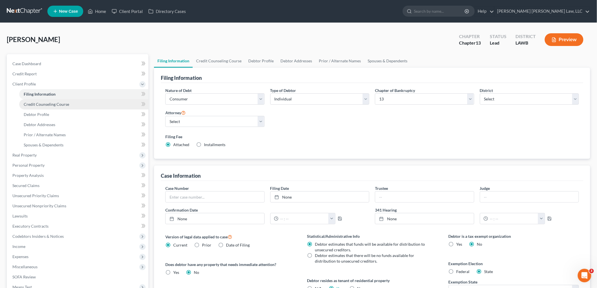
click at [40, 105] on span "Credit Counseling Course" at bounding box center [46, 104] width 45 height 5
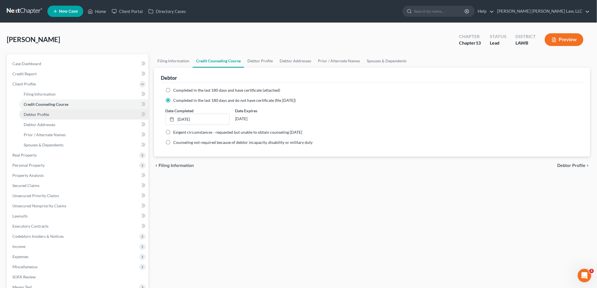
click at [39, 115] on span "Debtor Profile" at bounding box center [36, 114] width 25 height 5
select select "3"
select select "1"
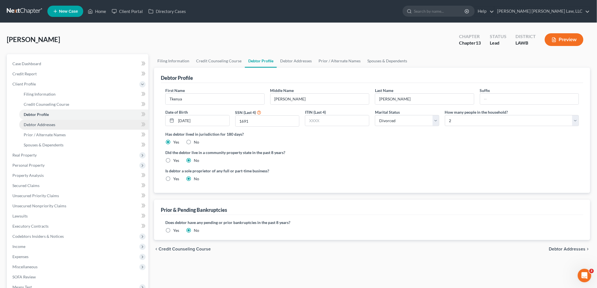
click at [68, 125] on link "Debtor Addresses" at bounding box center [83, 125] width 129 height 10
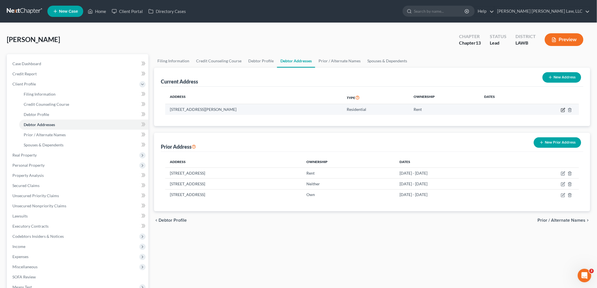
click at [564, 109] on icon "button" at bounding box center [563, 110] width 5 height 5
select select "19"
select select "0"
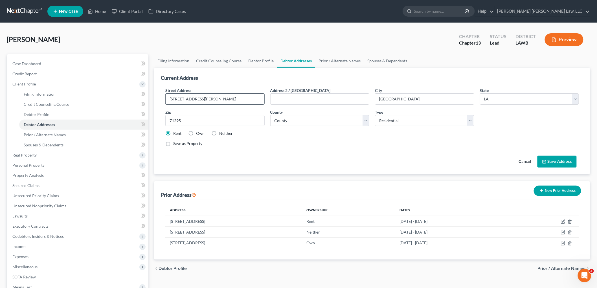
click at [222, 99] on input "1704 Scott Street Apartment #B" at bounding box center [215, 99] width 99 height 11
type input "1704 Scott Street Apartment B"
click at [568, 159] on button "Save Address" at bounding box center [556, 162] width 39 height 12
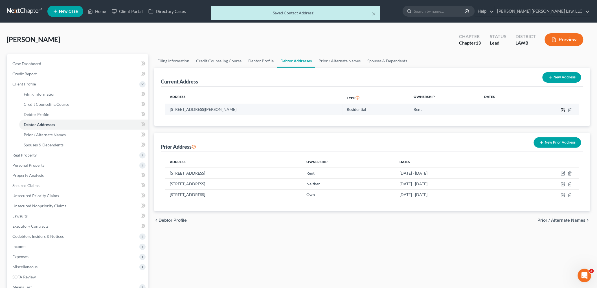
click at [561, 109] on icon "button" at bounding box center [562, 109] width 3 height 3
select select "19"
select select "20"
select select "0"
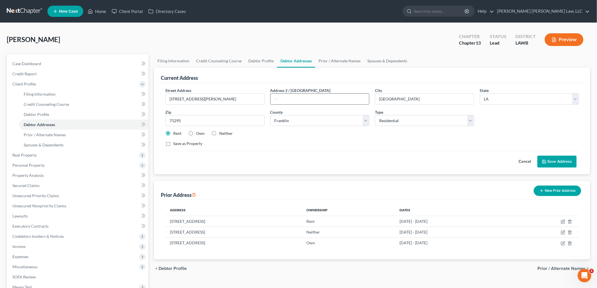
click at [307, 95] on input "text" at bounding box center [319, 99] width 99 height 11
type input "Apartment B"
click at [239, 98] on input "1704 Scott Street Apartment B" at bounding box center [215, 99] width 99 height 11
type input "1704 Scott Street"
click at [560, 163] on button "Save Address" at bounding box center [556, 162] width 39 height 12
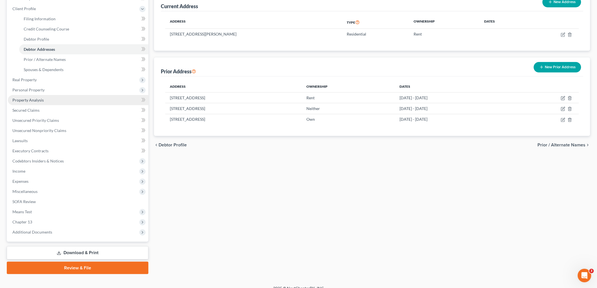
scroll to position [82, 0]
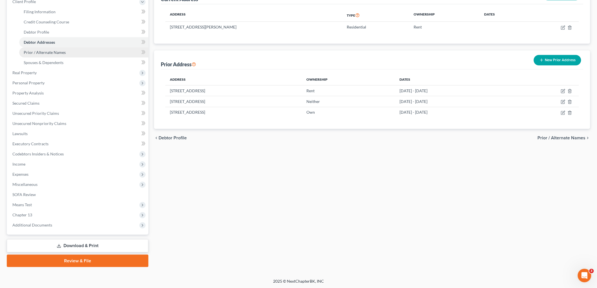
click at [54, 55] on link "Prior / Alternate Names" at bounding box center [83, 52] width 129 height 10
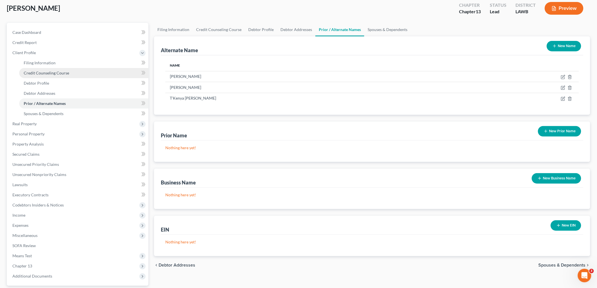
click at [61, 77] on link "Credit Counseling Course" at bounding box center [83, 73] width 129 height 10
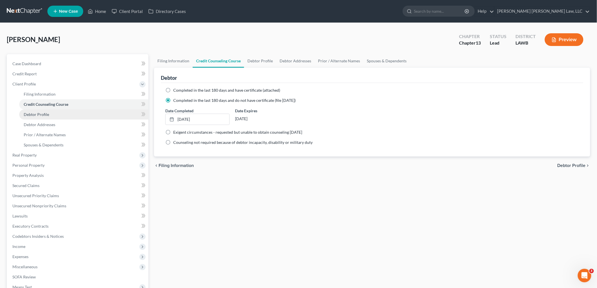
click at [47, 113] on span "Debtor Profile" at bounding box center [36, 114] width 25 height 5
select select "3"
select select "1"
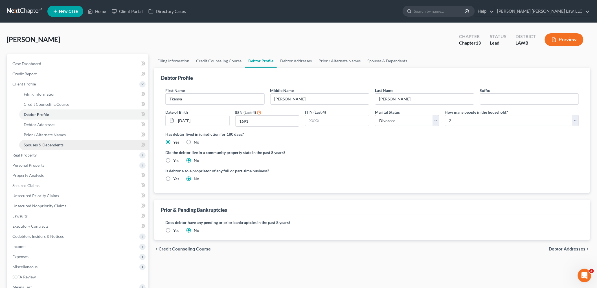
click at [56, 147] on link "Spouses & Dependents" at bounding box center [83, 145] width 129 height 10
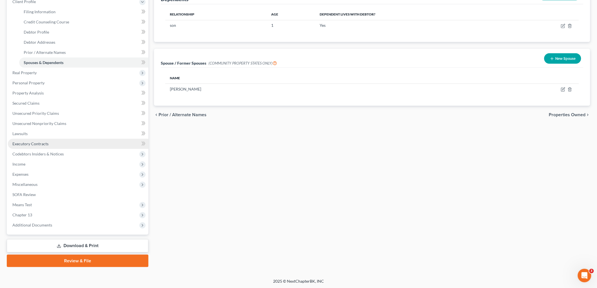
scroll to position [51, 0]
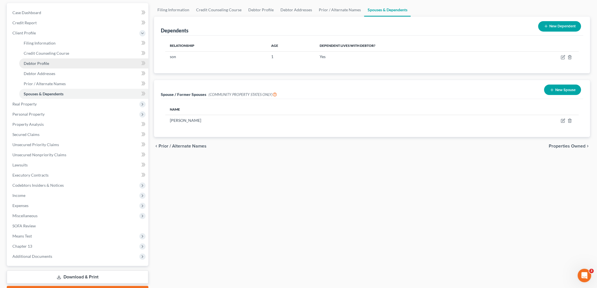
click at [48, 59] on link "Debtor Profile" at bounding box center [83, 63] width 129 height 10
select select "3"
select select "1"
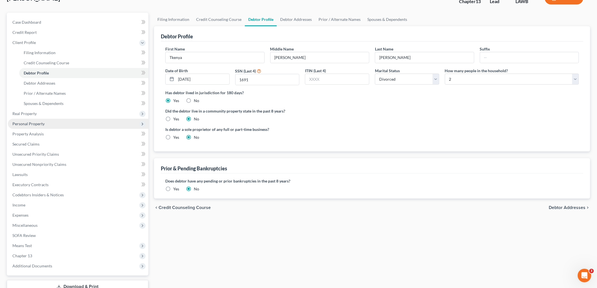
scroll to position [82, 0]
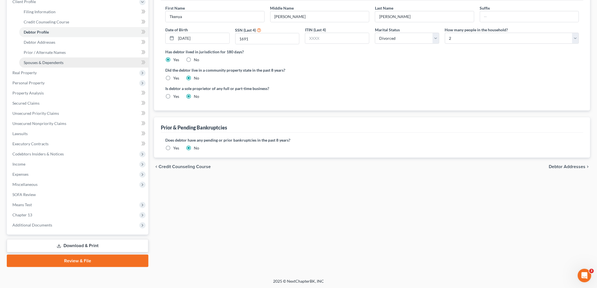
click at [74, 61] on link "Spouses & Dependents" at bounding box center [83, 63] width 129 height 10
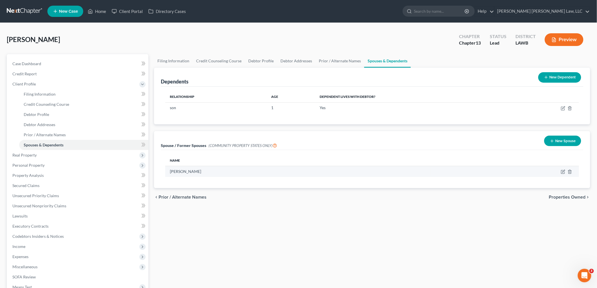
click at [563, 174] on td at bounding box center [504, 171] width 148 height 11
click at [561, 173] on icon "button" at bounding box center [563, 171] width 5 height 5
select select "4"
select select "19"
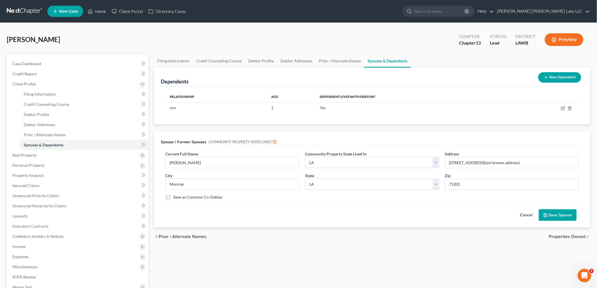
click at [557, 213] on button "Save Spouse" at bounding box center [558, 215] width 38 height 12
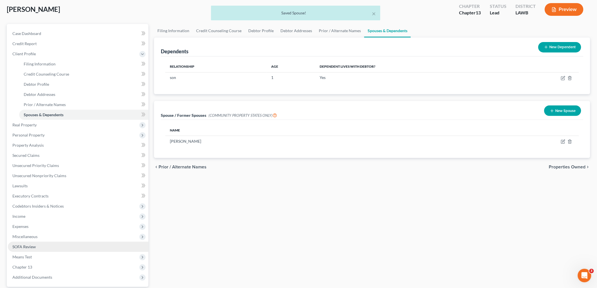
scroll to position [82, 0]
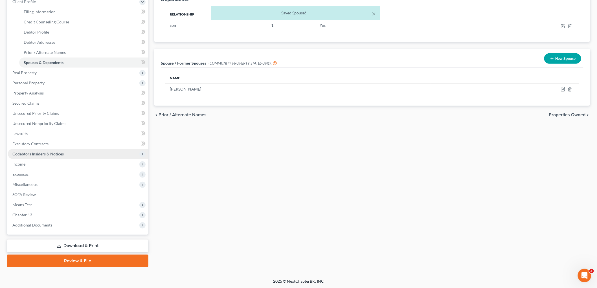
click at [54, 155] on span "Codebtors Insiders & Notices" at bounding box center [37, 153] width 51 height 5
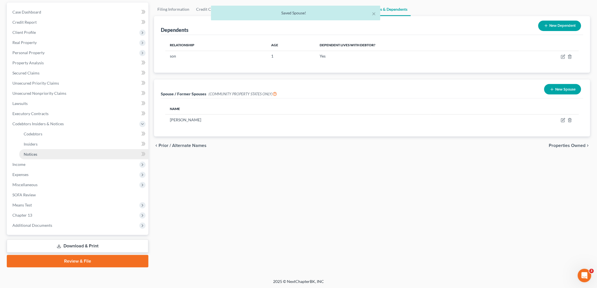
click at [39, 156] on link "Notices" at bounding box center [83, 154] width 129 height 10
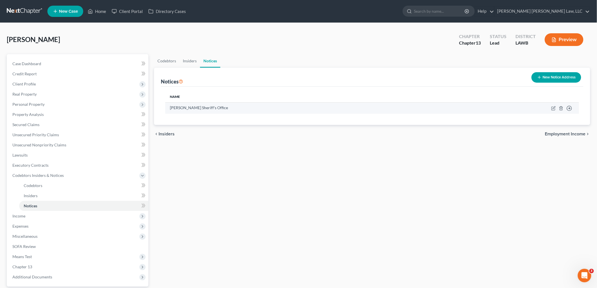
click at [550, 109] on td "Move to D Move to E Move to F Move to G" at bounding box center [512, 107] width 134 height 11
click at [553, 109] on icon "button" at bounding box center [553, 108] width 5 height 5
select select "19"
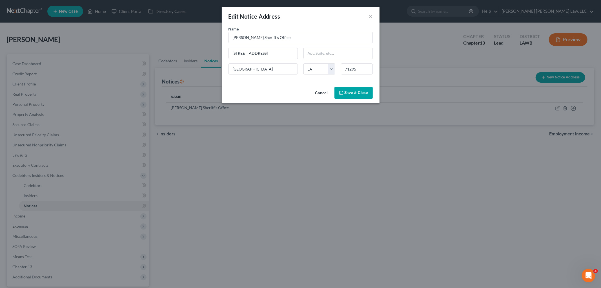
click at [362, 93] on span "Save & Close" at bounding box center [357, 92] width 24 height 5
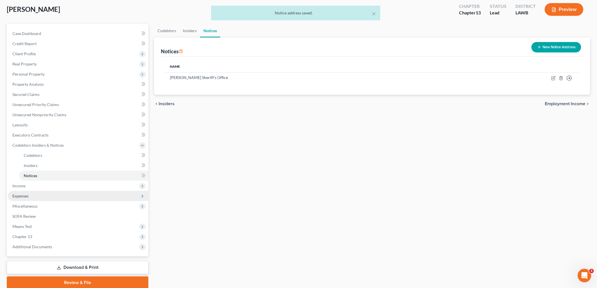
scroll to position [52, 0]
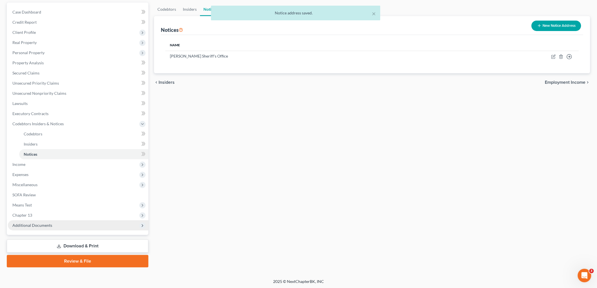
click at [58, 224] on span "Additional Documents" at bounding box center [78, 225] width 140 height 10
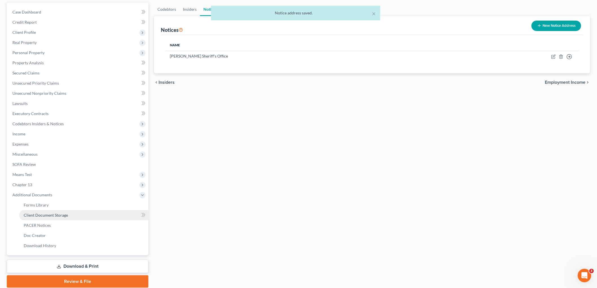
click at [73, 215] on link "Client Document Storage" at bounding box center [83, 215] width 129 height 10
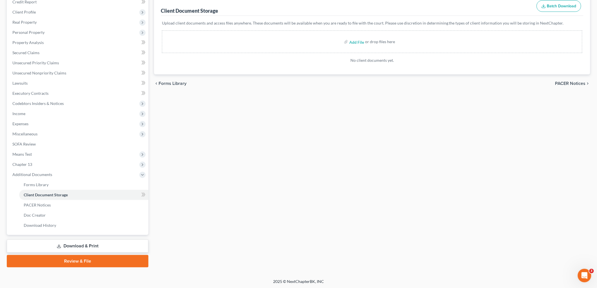
click at [76, 257] on link "Review & File" at bounding box center [78, 261] width 142 height 12
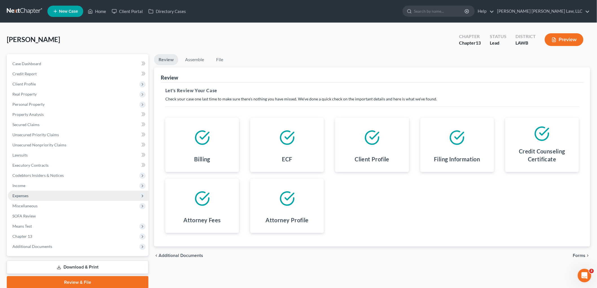
click at [57, 196] on span "Expenses" at bounding box center [78, 196] width 140 height 10
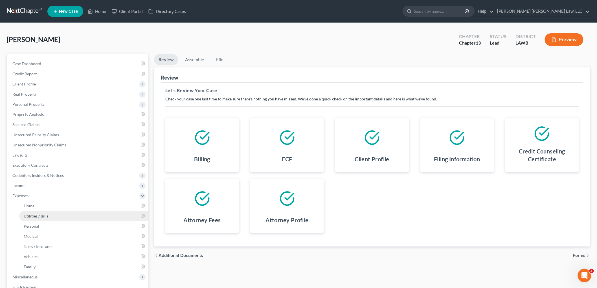
click at [54, 211] on link "Utilities / Bills" at bounding box center [83, 216] width 129 height 10
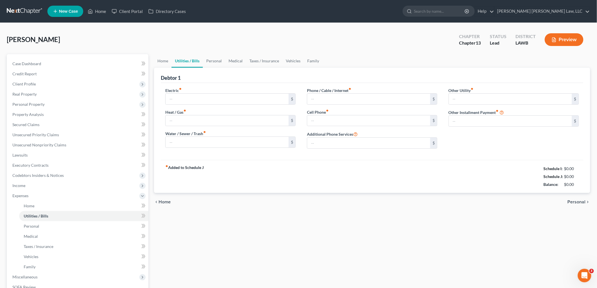
type input "300.60"
type input "150.00"
type input "0.00"
type input "65.00"
type input "43.00"
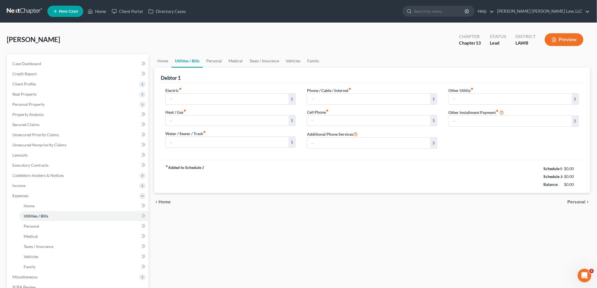
type input "0.00"
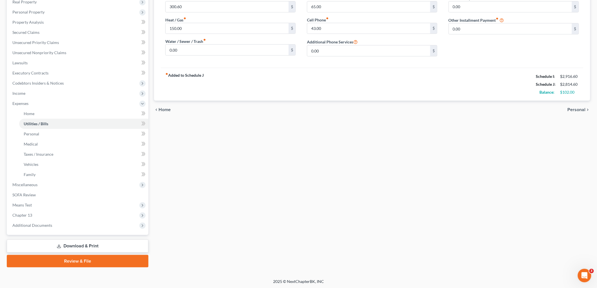
drag, startPoint x: 88, startPoint y: 257, endPoint x: 182, endPoint y: 186, distance: 118.1
click at [88, 257] on link "Review & File" at bounding box center [78, 261] width 142 height 12
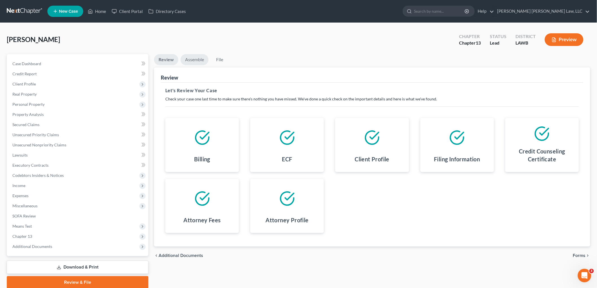
click at [200, 62] on link "Assemble" at bounding box center [194, 59] width 28 height 11
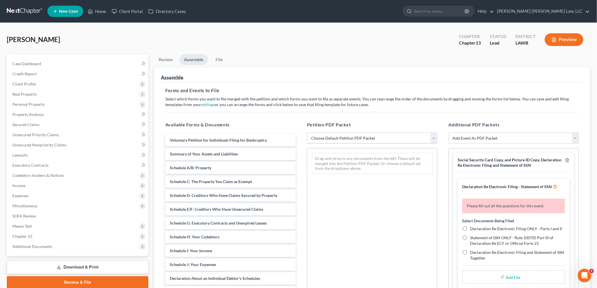
click at [337, 137] on select "Choose Default Petition PDF Packet Complete Bankruptcy Petition (all forms and …" at bounding box center [372, 138] width 130 height 11
select select "0"
click at [307, 133] on select "Choose Default Petition PDF Packet Complete Bankruptcy Petition (all forms and …" at bounding box center [372, 138] width 130 height 11
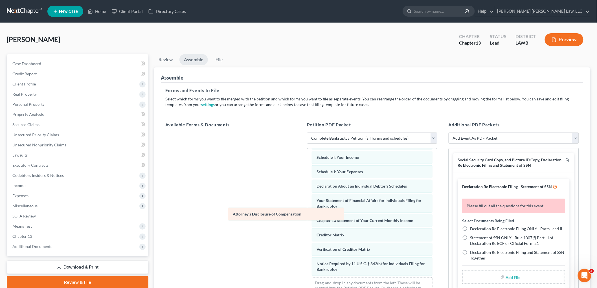
scroll to position [123, 0]
drag, startPoint x: 334, startPoint y: 269, endPoint x: 229, endPoint y: 201, distance: 124.9
click at [307, 203] on div "Attorney's Disclosure of Compensation Voluntary Petition for Individuals Filing…" at bounding box center [372, 167] width 130 height 272
click at [566, 158] on icon "button" at bounding box center [567, 160] width 3 height 4
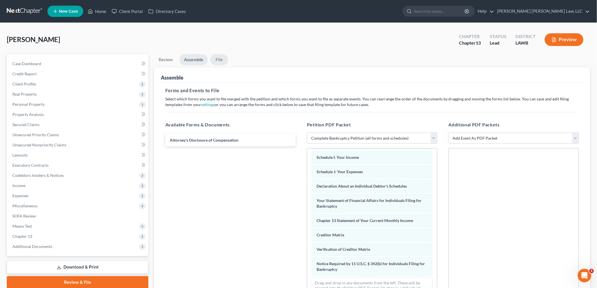
click at [224, 57] on link "File" at bounding box center [219, 59] width 18 height 11
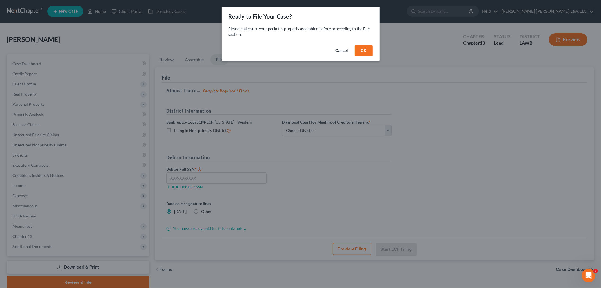
click at [365, 51] on button "OK" at bounding box center [364, 50] width 18 height 11
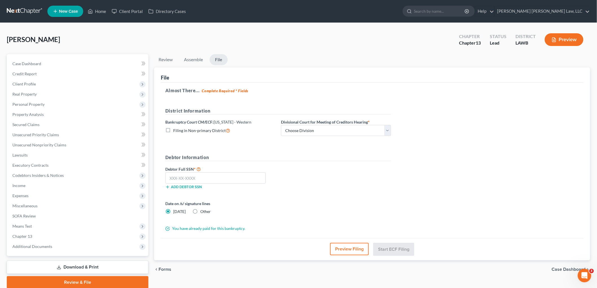
click at [173, 130] on label "Filing in Non-primary District" at bounding box center [201, 130] width 57 height 6
click at [175, 130] on input "Filing in Non-primary District" at bounding box center [177, 129] width 4 height 4
checkbox input "true"
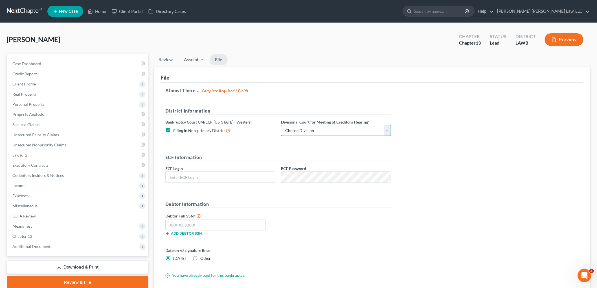
click at [310, 134] on select "Choose Division Alexandria Lafayette-Opelousas Lake Charles Monroe Shreveport" at bounding box center [336, 130] width 110 height 11
select select "3"
click at [281, 125] on select "Choose Division Alexandria Lafayette-Opelousas Lake Charles Monroe Shreveport" at bounding box center [336, 130] width 110 height 11
click at [255, 175] on input "text" at bounding box center [220, 177] width 109 height 11
type input "eoyoung3p"
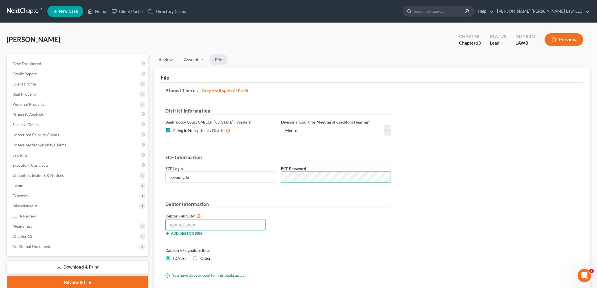
click at [233, 230] on input "text" at bounding box center [215, 224] width 100 height 11
type input "660-01-1691"
click at [291, 230] on div "Debtor Full SSN * 660-01-1691 Add debtor SSN" at bounding box center [277, 226] width 231 height 28
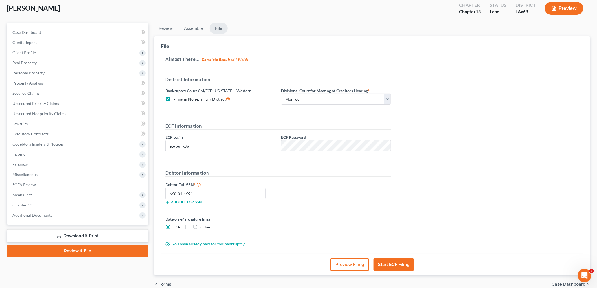
click at [385, 262] on button "Start ECF Filing" at bounding box center [393, 264] width 40 height 12
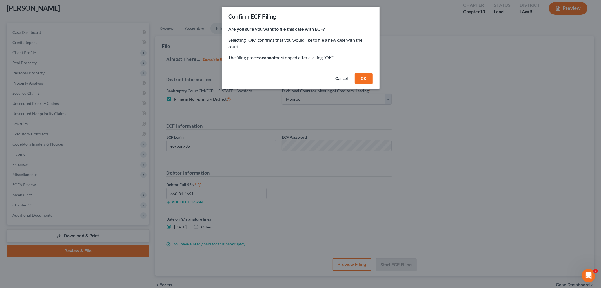
click at [357, 78] on button "OK" at bounding box center [364, 78] width 18 height 11
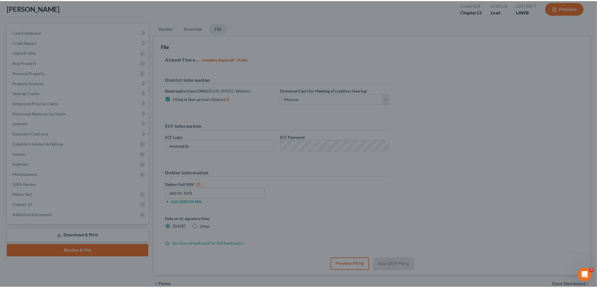
scroll to position [21, 0]
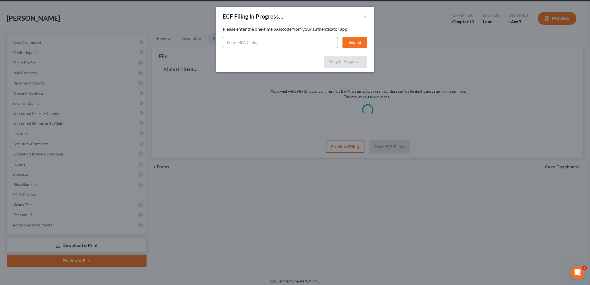
click at [283, 43] on input "text" at bounding box center [280, 42] width 115 height 11
click at [286, 43] on input "text" at bounding box center [280, 42] width 115 height 11
type input "6"
type input "645841"
click at [347, 42] on button "Submit" at bounding box center [355, 42] width 25 height 11
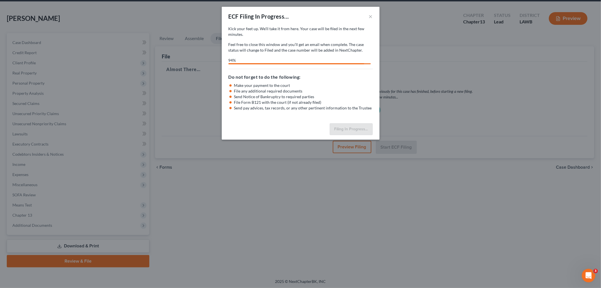
select select "3"
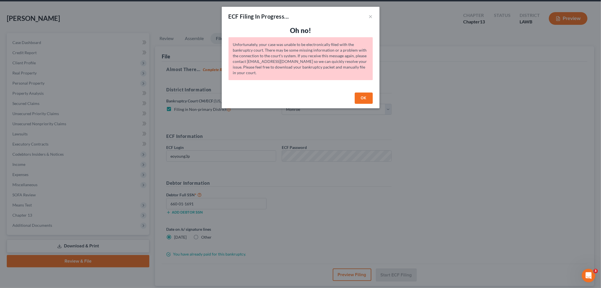
click at [364, 98] on button "OK" at bounding box center [364, 97] width 18 height 11
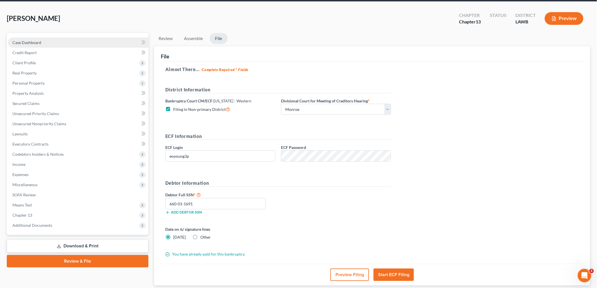
click at [31, 39] on link "Case Dashboard" at bounding box center [78, 43] width 140 height 10
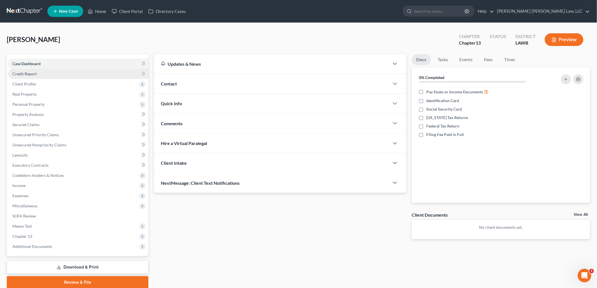
click at [61, 75] on link "Credit Report" at bounding box center [78, 74] width 140 height 10
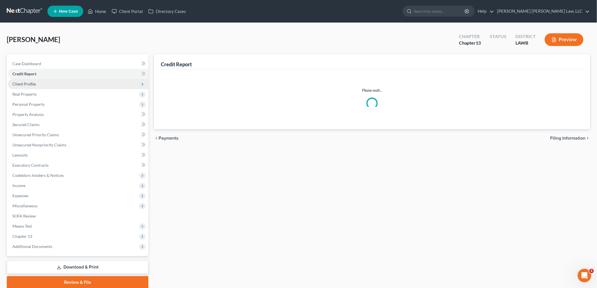
click at [61, 85] on span "Client Profile" at bounding box center [78, 84] width 140 height 10
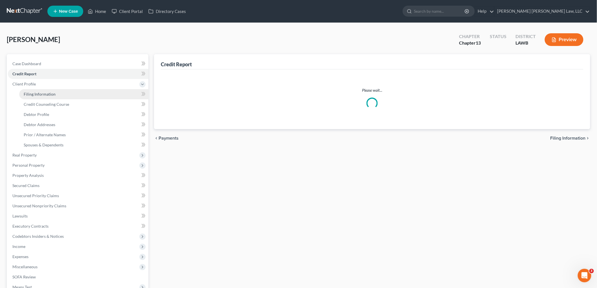
click at [61, 96] on link "Filing Information" at bounding box center [83, 94] width 129 height 10
select select "1"
select select "0"
select select "3"
select select "36"
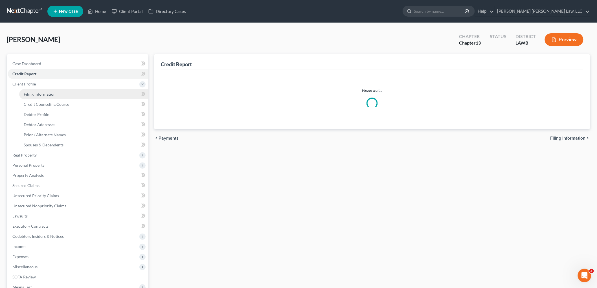
select select "0"
select select "19"
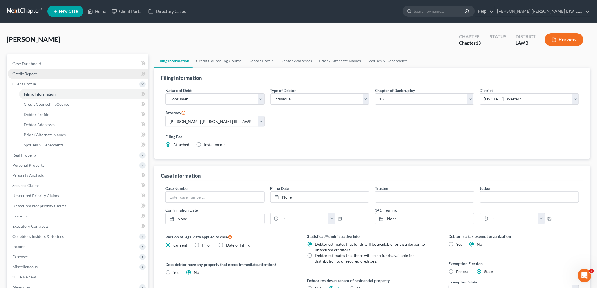
click at [67, 72] on link "Credit Report" at bounding box center [78, 74] width 140 height 10
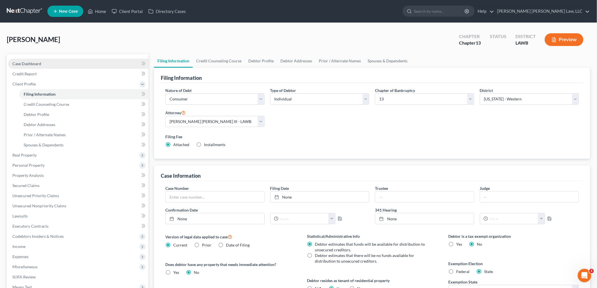
click at [67, 63] on link "Case Dashboard" at bounding box center [78, 64] width 140 height 10
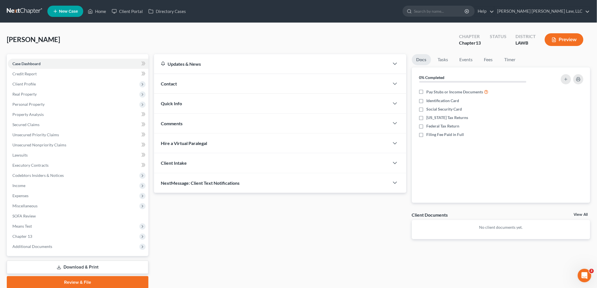
click at [185, 98] on div "Quick Info" at bounding box center [271, 103] width 235 height 19
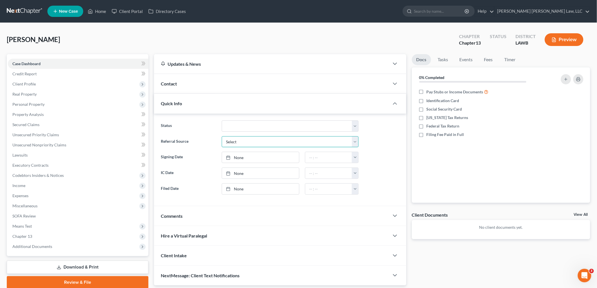
click at [246, 142] on select "Select Word Of Mouth Previous Clients Direct Mail Website Google Search Modern …" at bounding box center [290, 141] width 137 height 11
click at [249, 128] on select "Amended Plan Confirmed Confirmed Plan Corrections Discharged Filed In-complianc…" at bounding box center [290, 125] width 137 height 11
select select "8"
click at [222, 120] on select "Amended Plan Confirmed Confirmed Plan Corrections Discharged Filed In-complianc…" at bounding box center [290, 125] width 137 height 11
click at [207, 133] on ng-include "Status Amended Plan Confirmed Confirmed Plan Corrections Discharged Filed In-co…" at bounding box center [280, 157] width 239 height 74
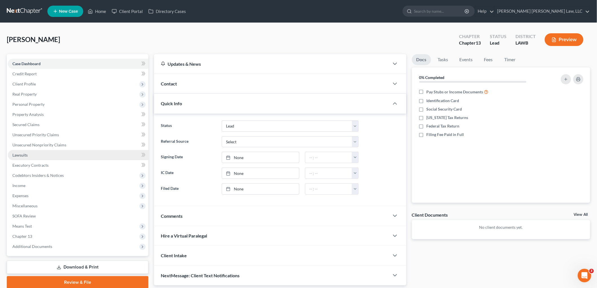
scroll to position [21, 0]
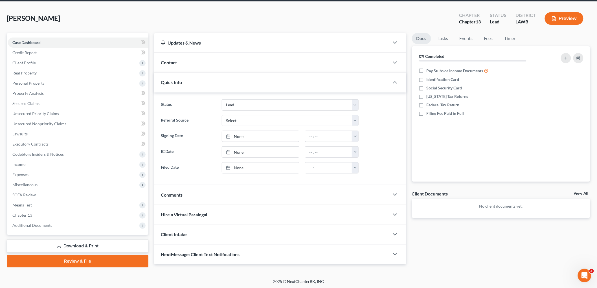
click at [80, 260] on link "Review & File" at bounding box center [78, 261] width 142 height 12
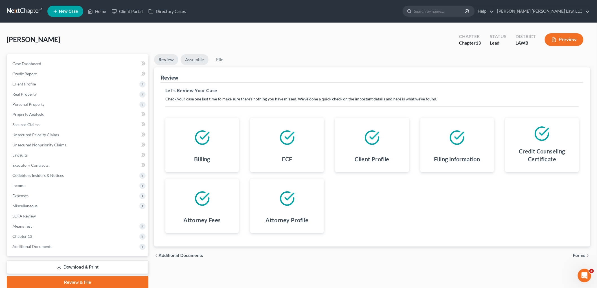
click at [197, 58] on link "Assemble" at bounding box center [194, 59] width 28 height 11
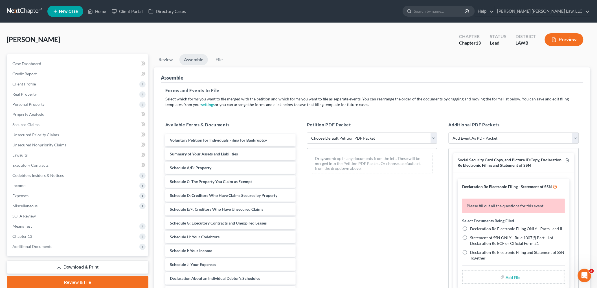
click at [324, 142] on select "Choose Default Petition PDF Packet Complete Bankruptcy Petition (all forms and …" at bounding box center [372, 138] width 130 height 11
select select "0"
click at [307, 133] on select "Choose Default Petition PDF Packet Complete Bankruptcy Petition (all forms and …" at bounding box center [372, 138] width 130 height 11
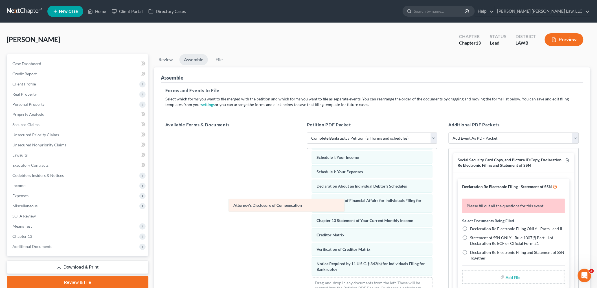
scroll to position [123, 0]
drag, startPoint x: 340, startPoint y: 272, endPoint x: 213, endPoint y: 180, distance: 156.6
click at [307, 183] on div "Attorney's Disclosure of Compensation Voluntary Petition for Individuals Filing…" at bounding box center [372, 167] width 130 height 272
click at [567, 160] on line "button" at bounding box center [567, 160] width 0 height 1
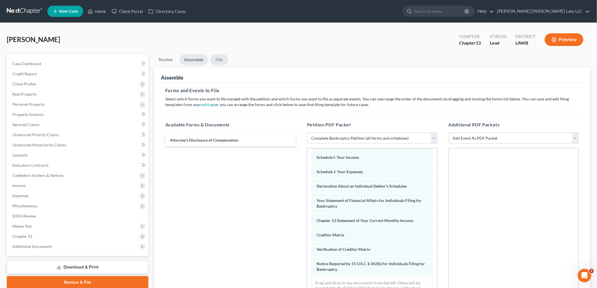
click at [221, 57] on link "File" at bounding box center [219, 59] width 18 height 11
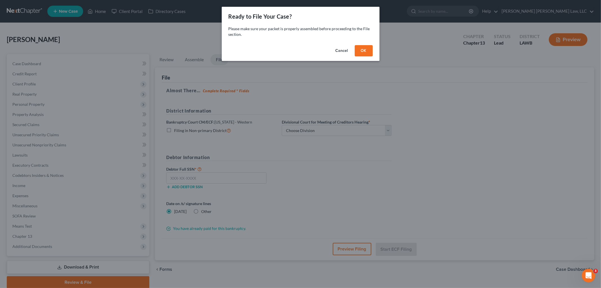
click at [371, 50] on button "OK" at bounding box center [364, 50] width 18 height 11
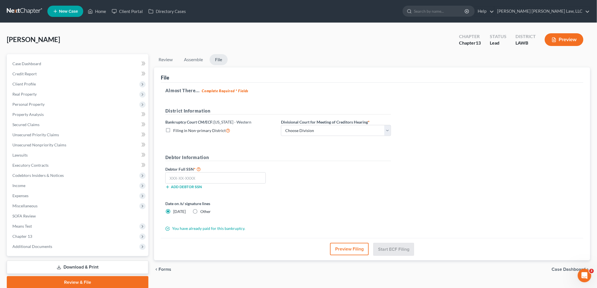
click at [173, 129] on label "Filing in Non-primary District" at bounding box center [201, 130] width 57 height 6
click at [175, 129] on input "Filing in Non-primary District" at bounding box center [177, 129] width 4 height 4
checkbox input "true"
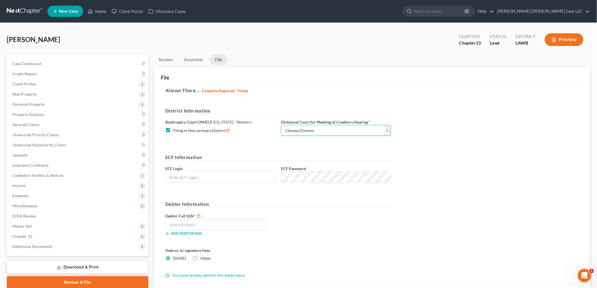
click at [294, 129] on select "Choose Division Alexandria Lafayette-Opelousas Lake Charles Monroe Shreveport" at bounding box center [336, 130] width 110 height 11
select select "3"
click at [281, 125] on select "Choose Division Alexandria Lafayette-Opelousas Lake Charles Monroe Shreveport" at bounding box center [336, 130] width 110 height 11
click at [209, 179] on input "text" at bounding box center [220, 177] width 109 height 11
type input "eoyoung3p"
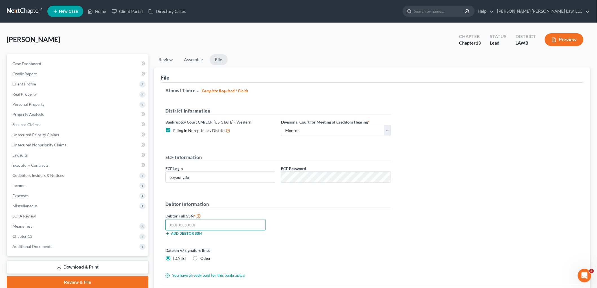
click at [218, 222] on input "text" at bounding box center [215, 224] width 100 height 11
type input "660-01-1691"
click at [405, 243] on div "Almost There... Complete Required * Fields District Information Bankruptcy Cour…" at bounding box center [372, 184] width 422 height 202
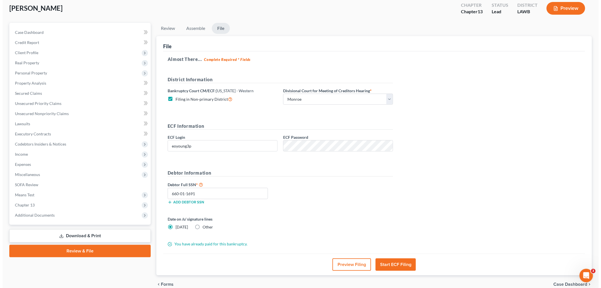
scroll to position [58, 0]
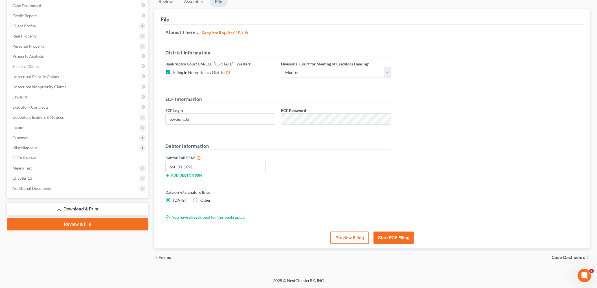
click at [399, 237] on button "Start ECF Filing" at bounding box center [393, 238] width 40 height 12
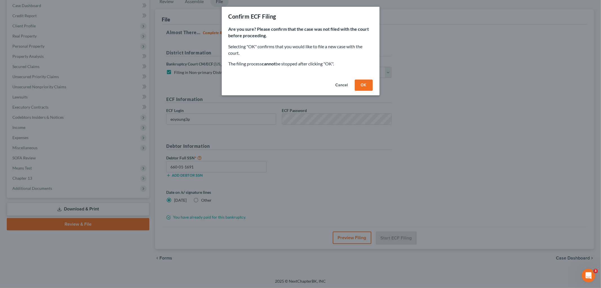
click at [364, 87] on button "OK" at bounding box center [364, 85] width 18 height 11
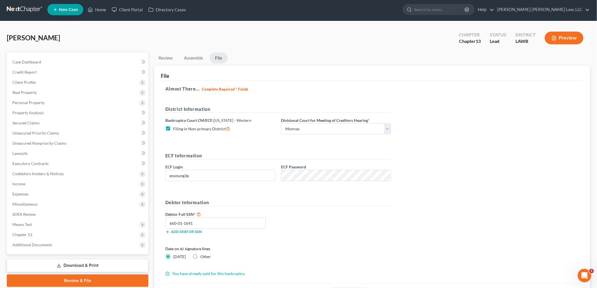
scroll to position [0, 0]
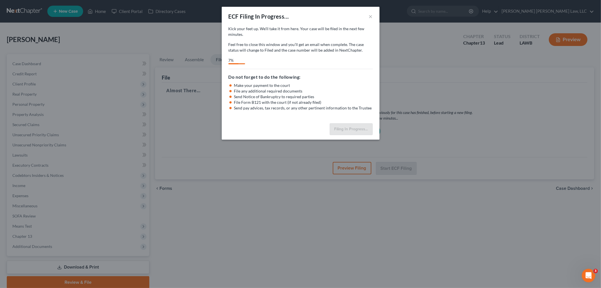
click at [451, 69] on div "ECF Filing In Progress... × Kick your feet up. We’ll take it from here. Your ca…" at bounding box center [300, 144] width 601 height 288
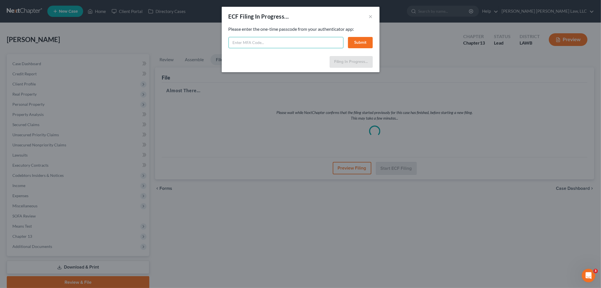
click at [240, 39] on input "text" at bounding box center [286, 42] width 115 height 11
click at [259, 44] on input "text" at bounding box center [286, 42] width 115 height 11
type input "863452"
click at [352, 42] on button "Submit" at bounding box center [360, 42] width 25 height 11
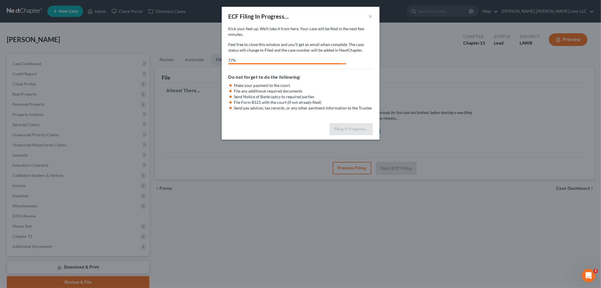
select select "3"
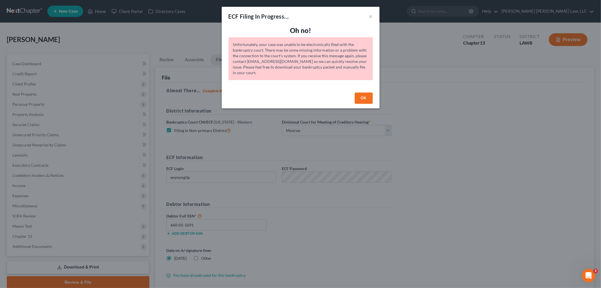
click at [362, 99] on button "OK" at bounding box center [364, 97] width 18 height 11
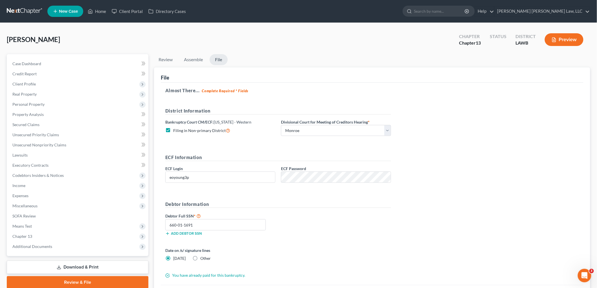
click at [17, 10] on link at bounding box center [25, 11] width 36 height 10
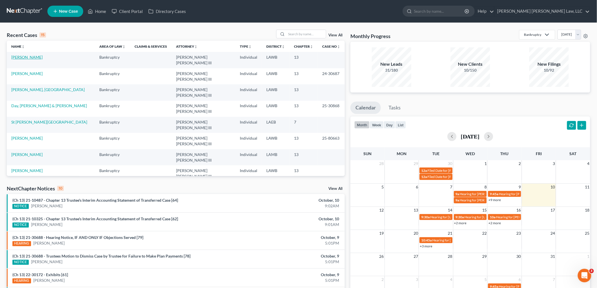
click at [19, 58] on link "[PERSON_NAME]" at bounding box center [26, 57] width 31 height 5
